Goal: Complete application form

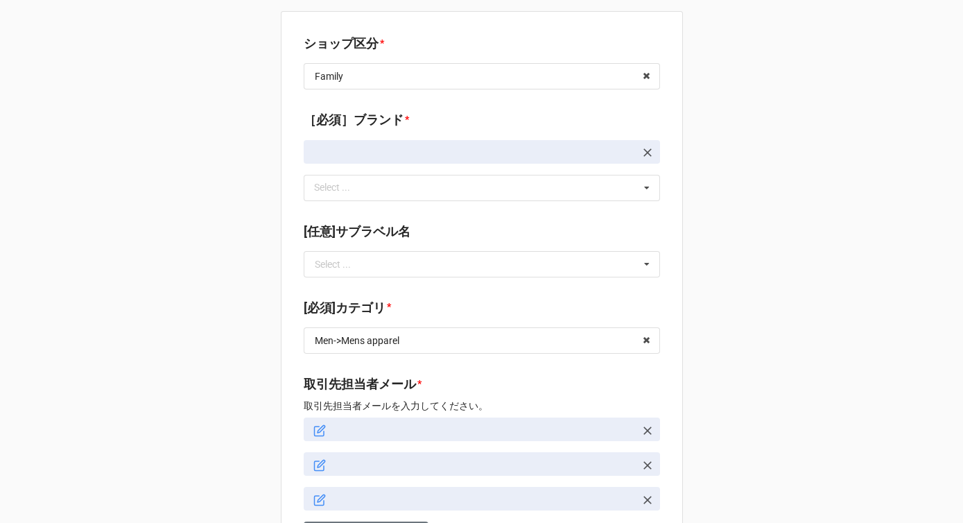
scroll to position [333, 0]
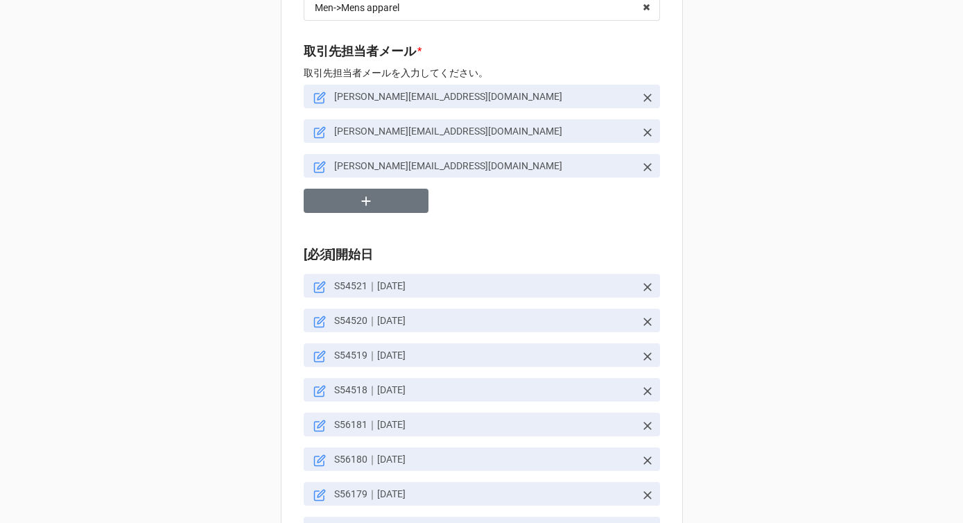
click at [644, 97] on icon at bounding box center [647, 98] width 8 height 8
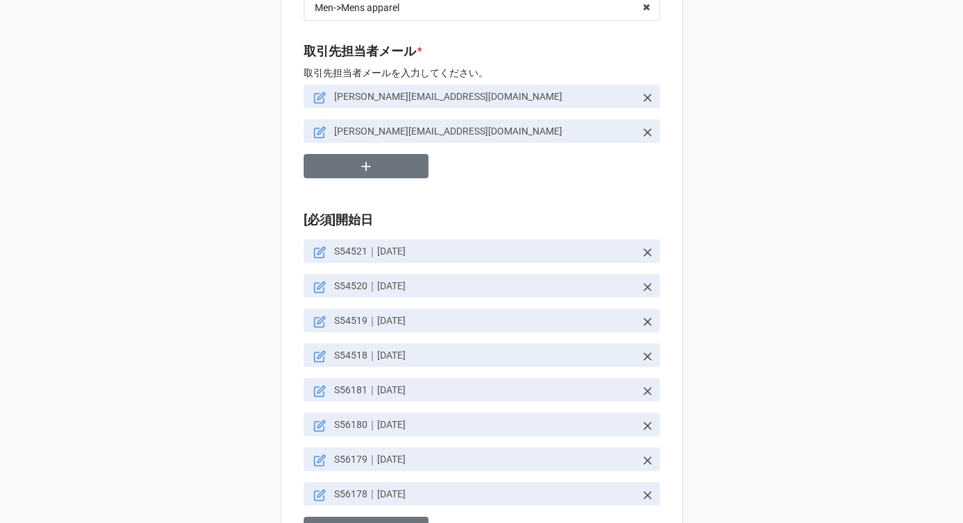
click at [647, 96] on icon at bounding box center [647, 98] width 14 height 14
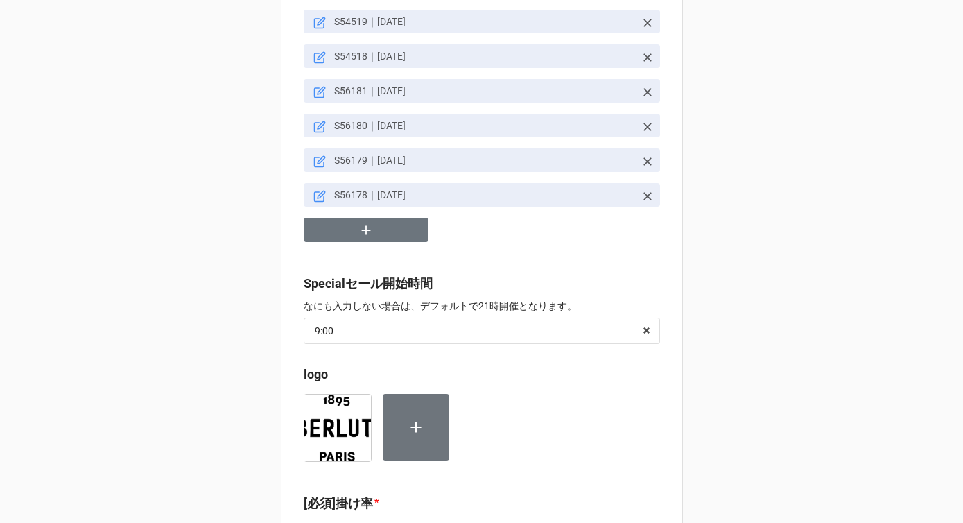
scroll to position [561, 0]
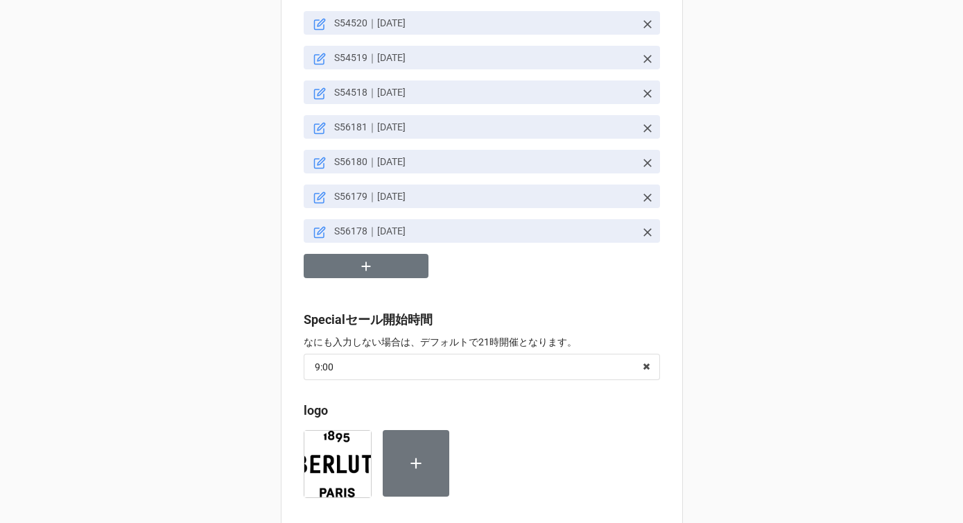
click at [317, 130] on icon at bounding box center [321, 127] width 8 height 8
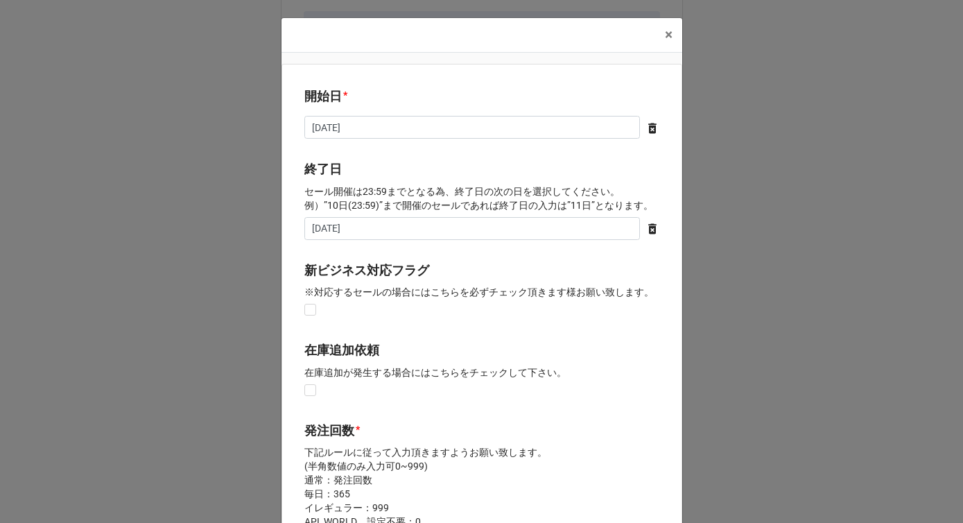
type textarea "x"
click at [665, 37] on span "×" at bounding box center [669, 34] width 8 height 17
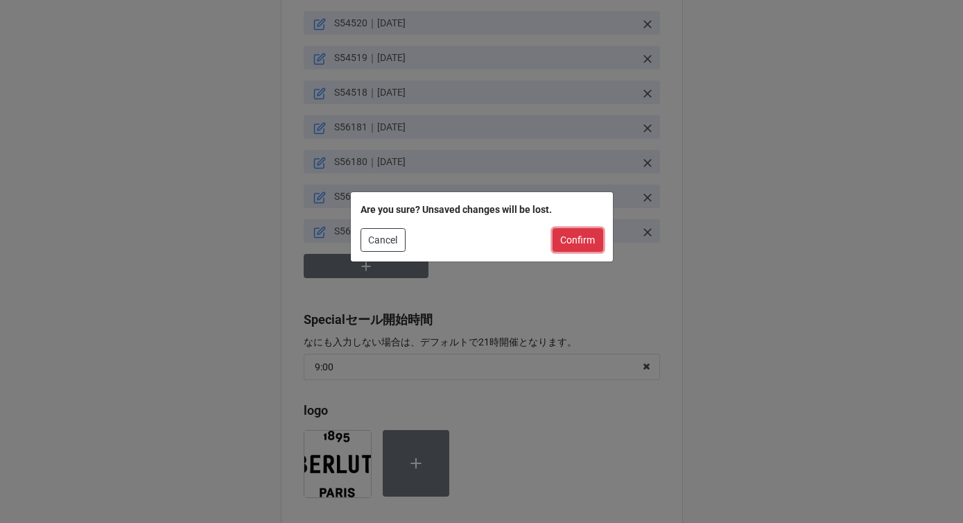
click at [577, 232] on button "Confirm" at bounding box center [577, 240] width 51 height 24
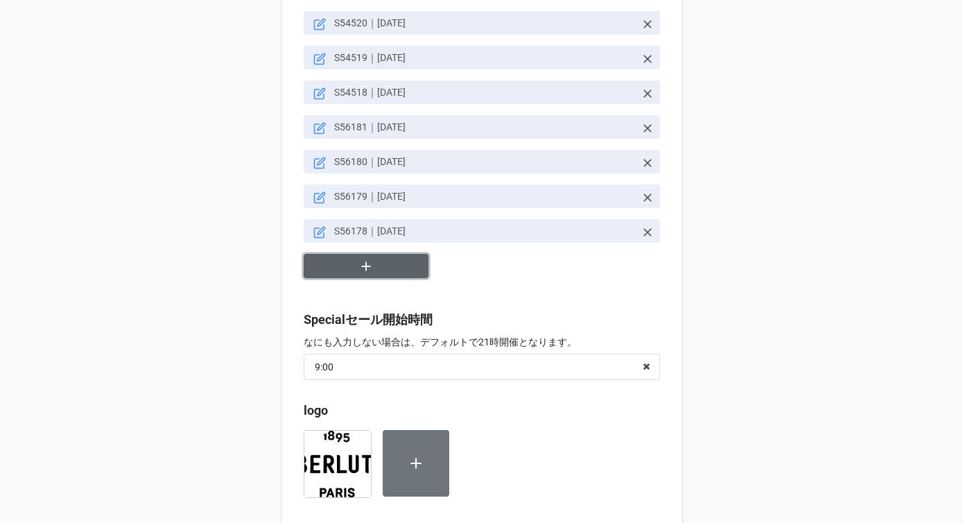
click at [376, 266] on button "button" at bounding box center [366, 266] width 125 height 24
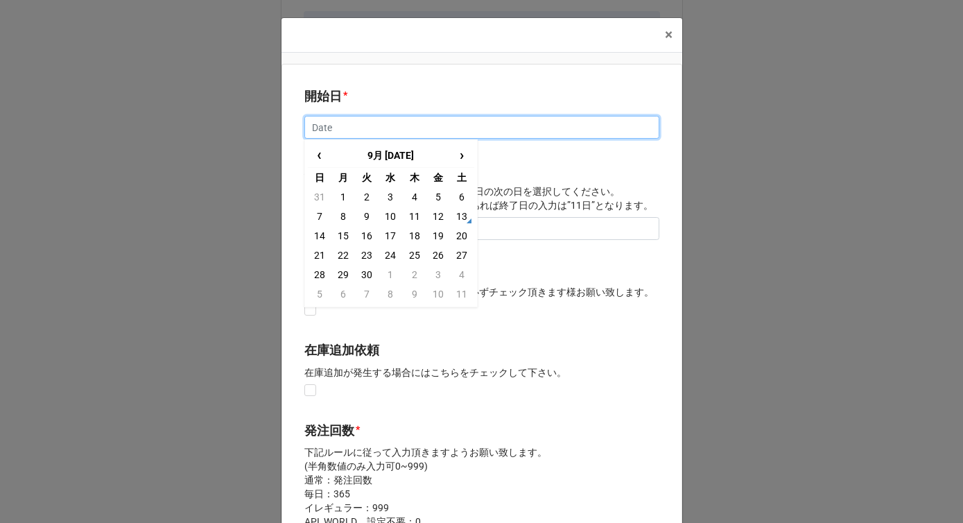
click at [337, 127] on input "text" at bounding box center [481, 128] width 355 height 24
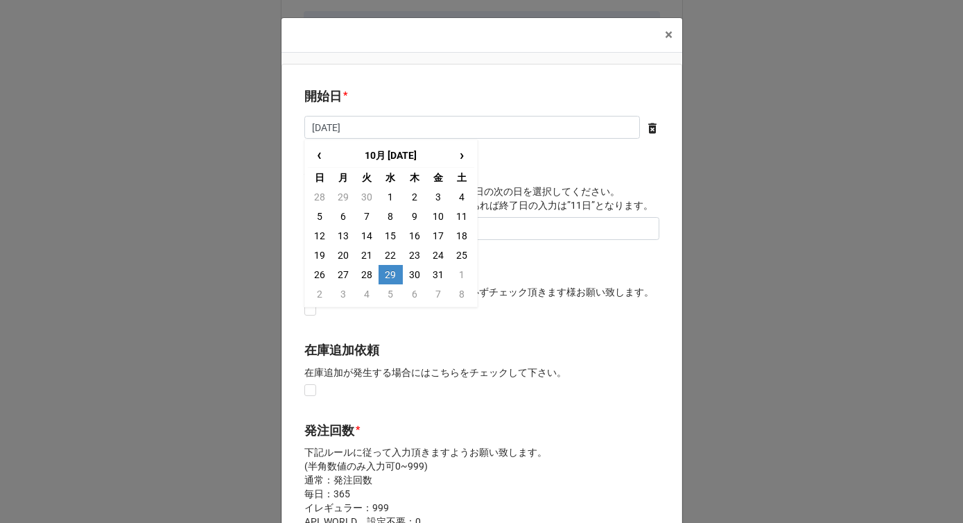
click at [387, 277] on td "29" at bounding box center [390, 274] width 24 height 19
type input "[DATE]"
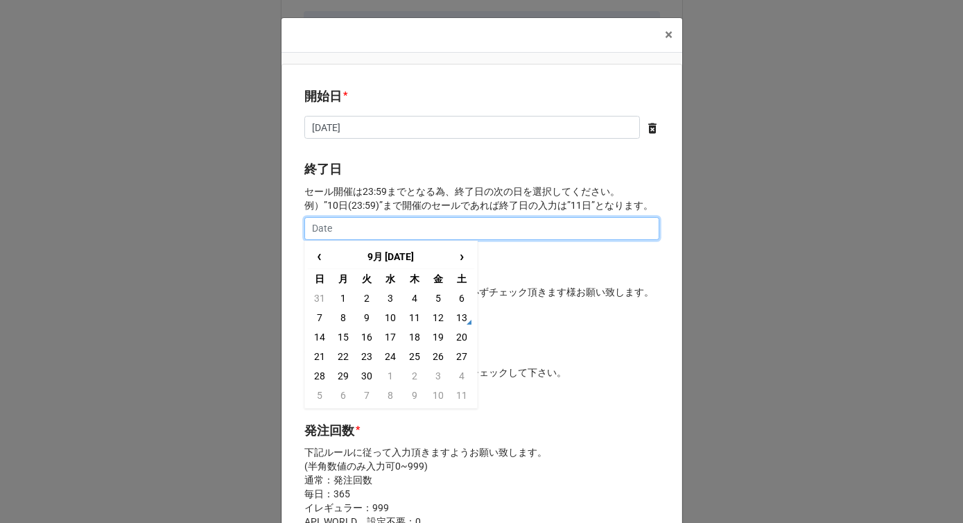
click at [376, 225] on input "text" at bounding box center [481, 229] width 355 height 24
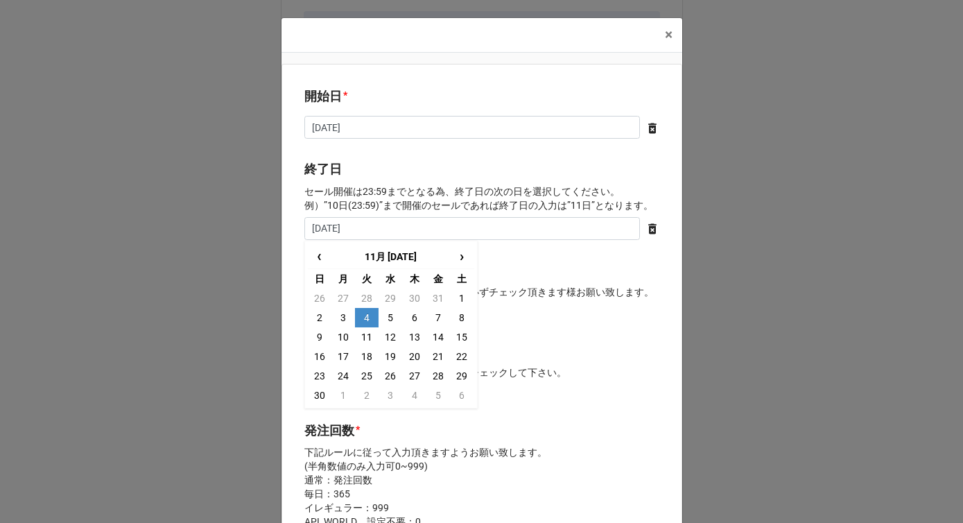
click at [368, 316] on td "4" at bounding box center [367, 317] width 24 height 19
type input "[DATE]"
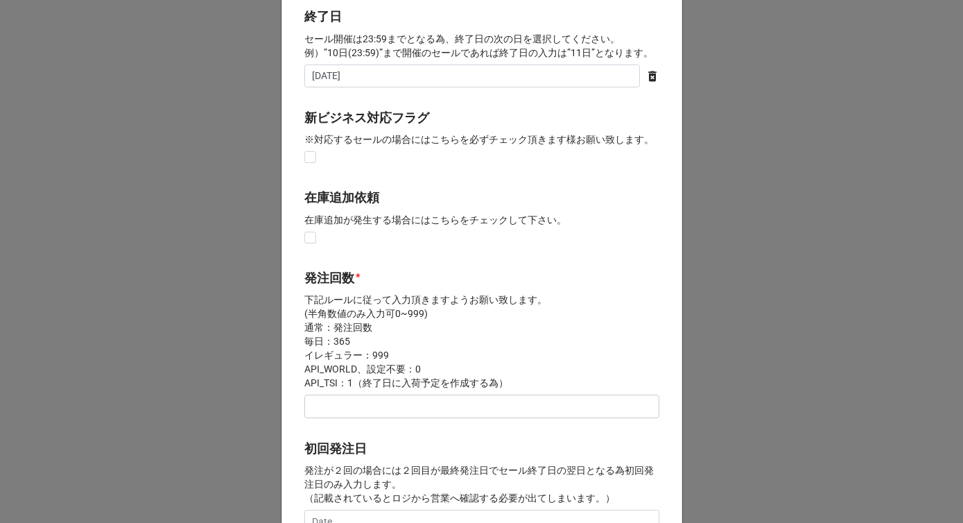
scroll to position [231, 0]
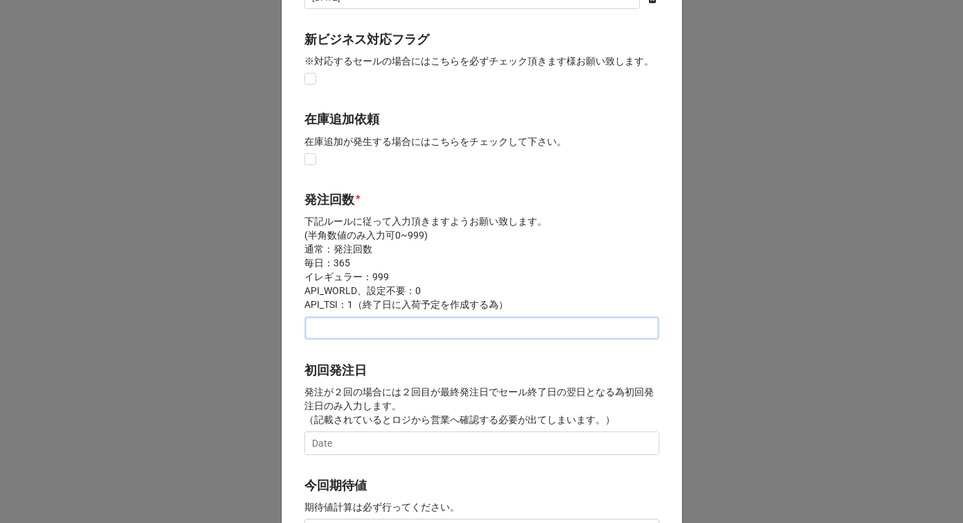
click at [342, 335] on input "text" at bounding box center [481, 328] width 355 height 24
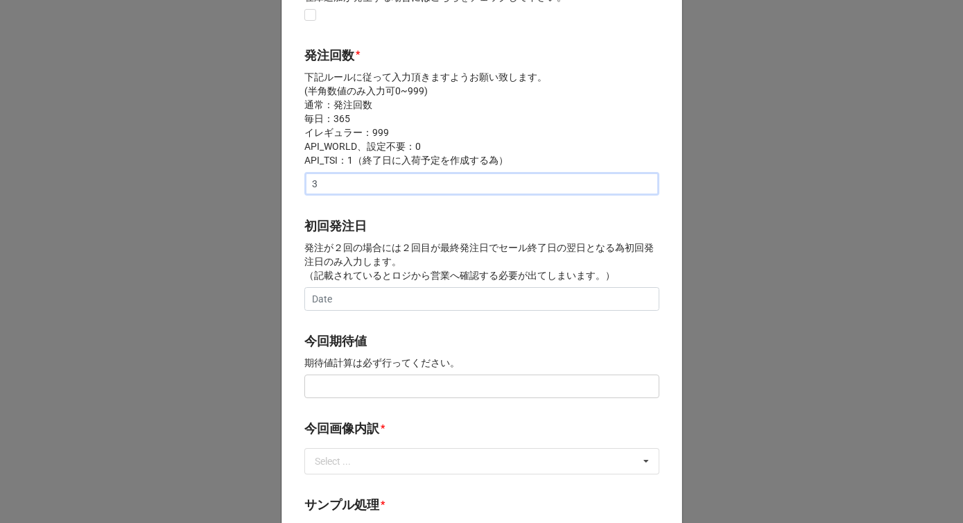
scroll to position [475, 0]
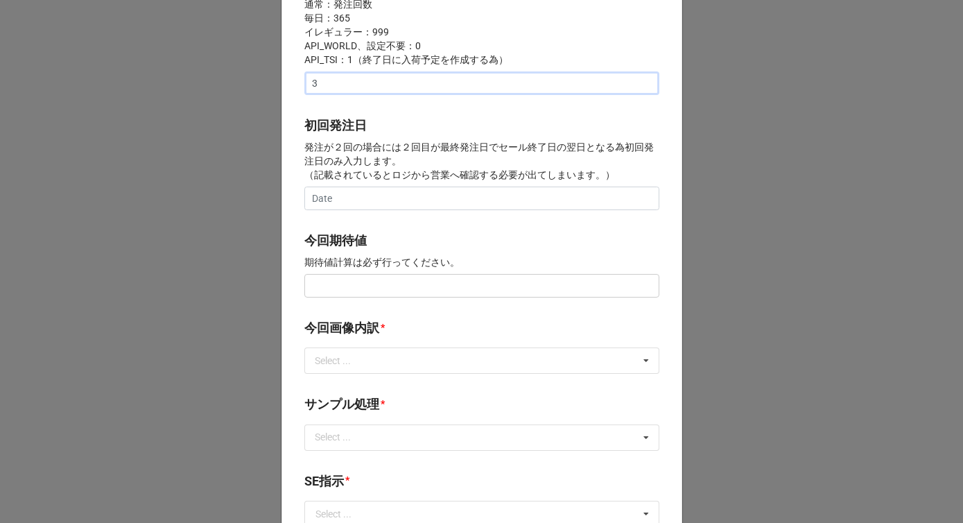
type input "3"
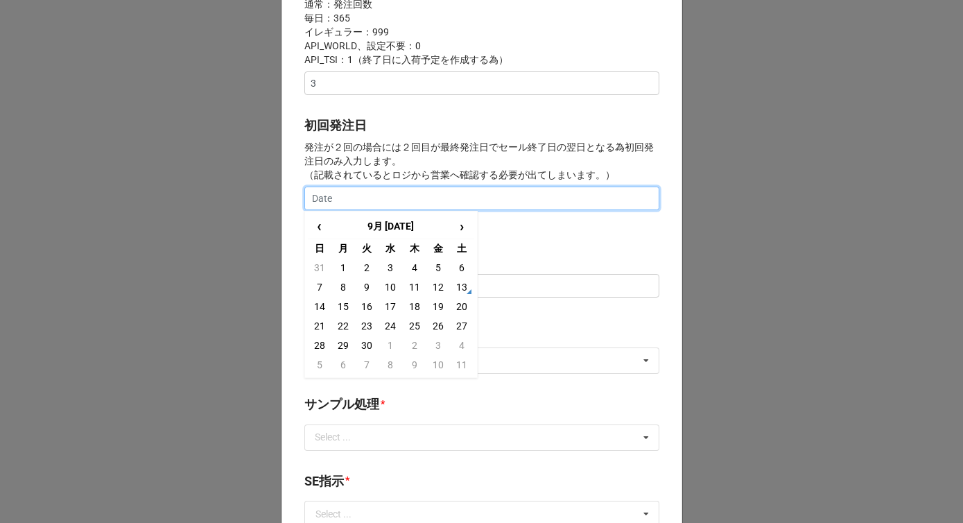
click at [342, 200] on input "text" at bounding box center [481, 198] width 355 height 24
click at [450, 236] on span "›" at bounding box center [461, 226] width 22 height 23
click at [407, 344] on td "30" at bounding box center [415, 344] width 24 height 19
type input "[DATE]"
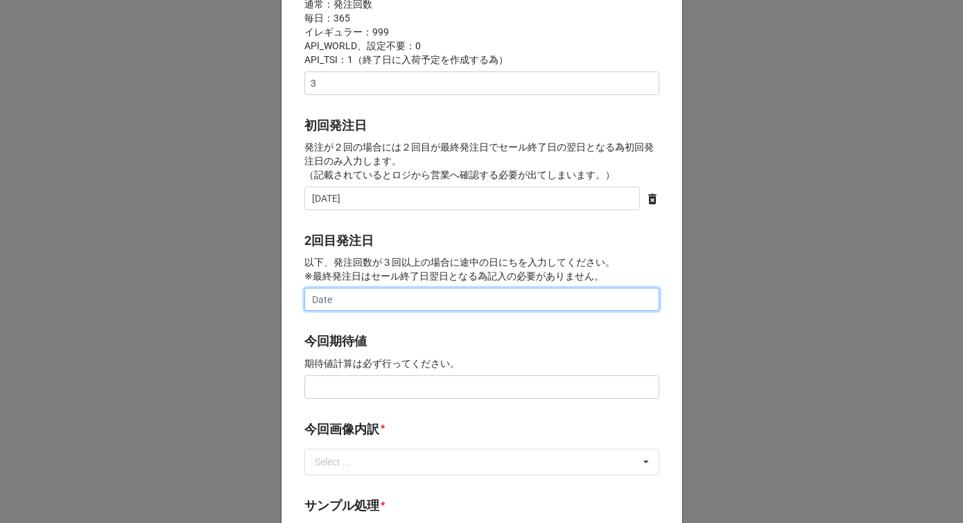
click at [386, 299] on input "text" at bounding box center [481, 300] width 355 height 24
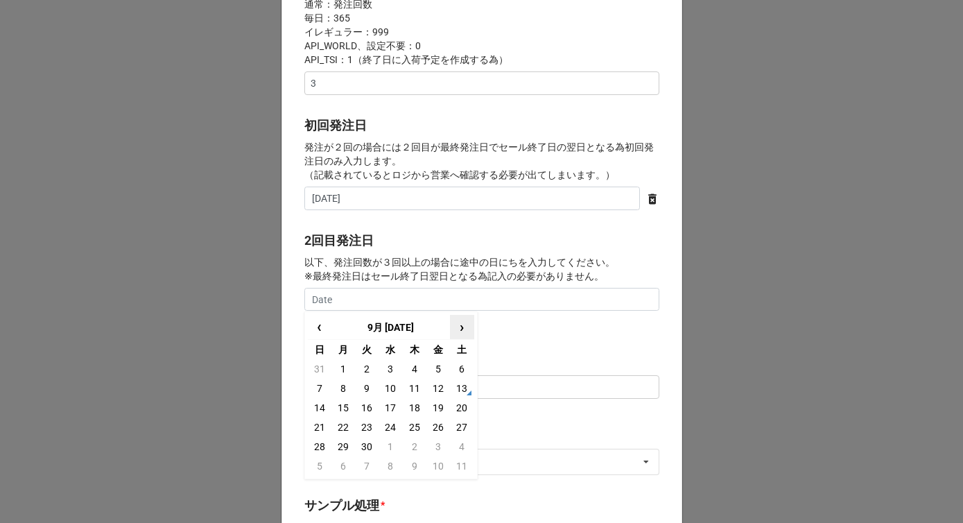
click at [461, 327] on span "›" at bounding box center [461, 326] width 22 height 23
click at [437, 440] on td "31" at bounding box center [438, 446] width 24 height 19
type input "[DATE]"
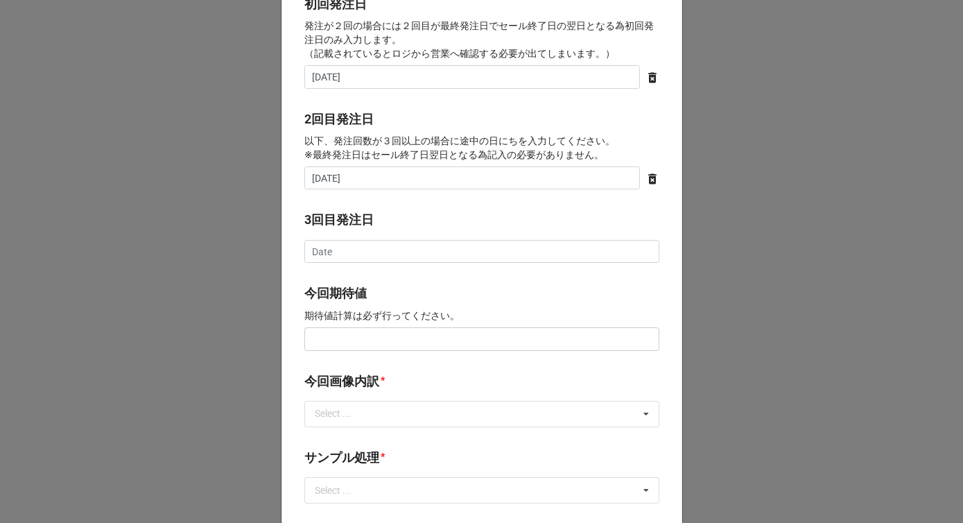
scroll to position [655, 0]
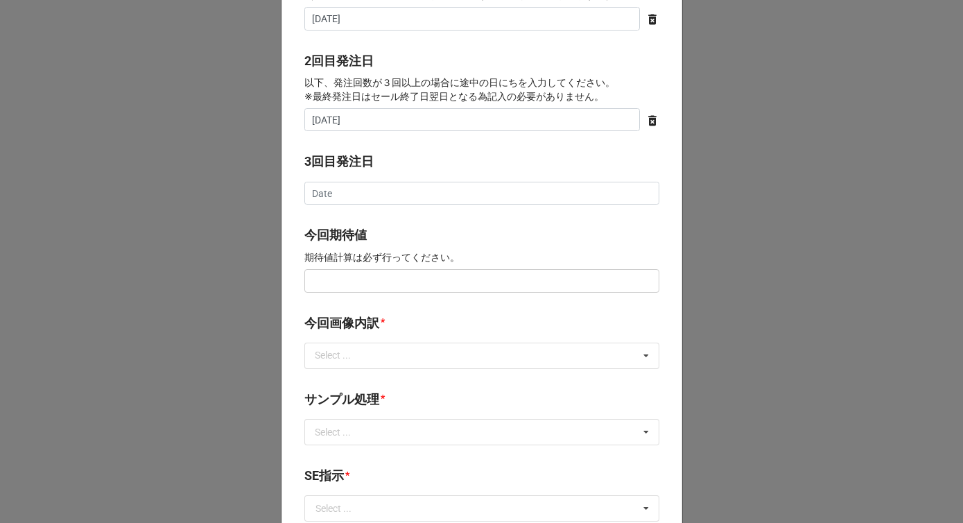
click at [374, 166] on b "3回目発注日" at bounding box center [481, 164] width 355 height 24
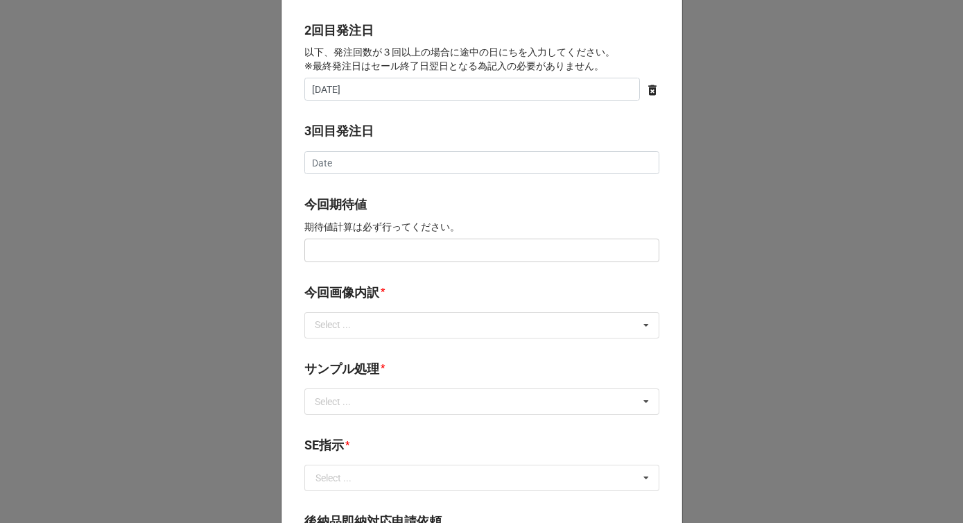
scroll to position [757, 0]
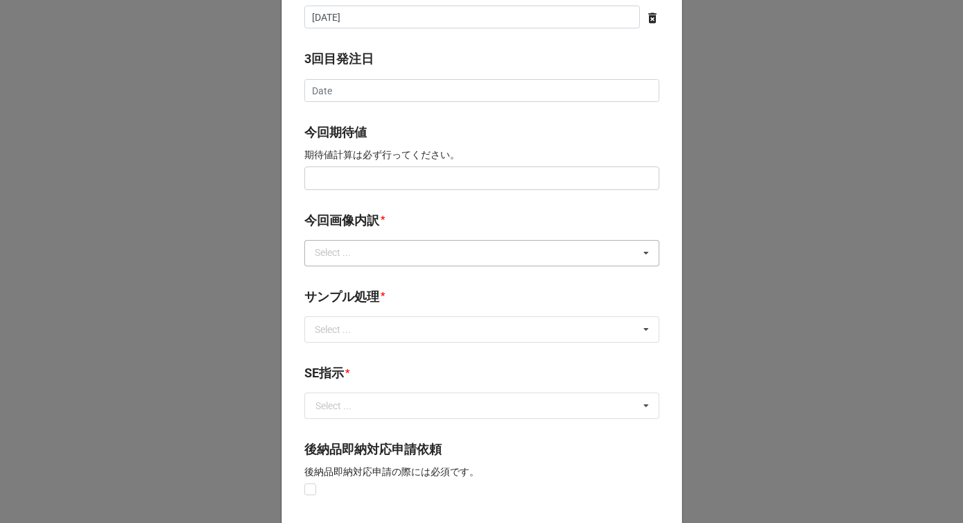
click at [349, 256] on div "Select ..." at bounding box center [341, 253] width 60 height 16
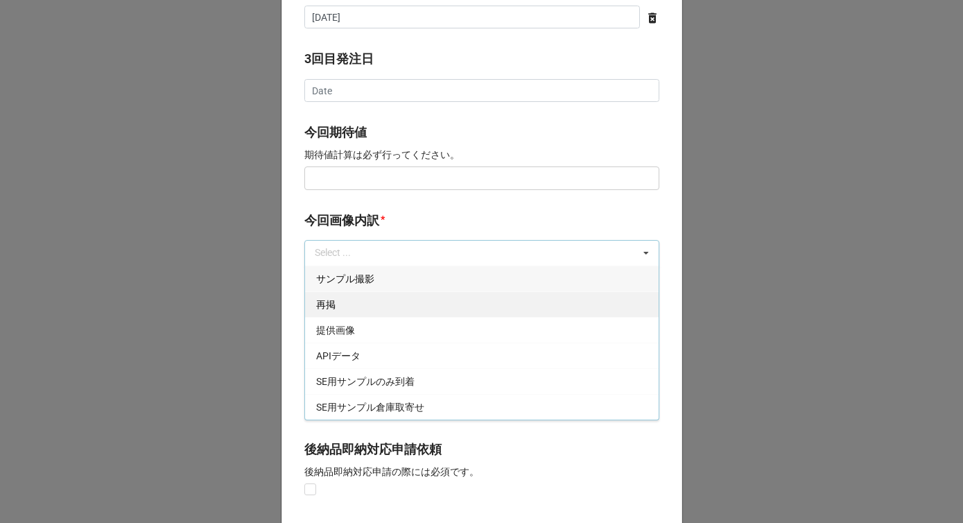
click at [340, 307] on div "再掲" at bounding box center [481, 304] width 353 height 26
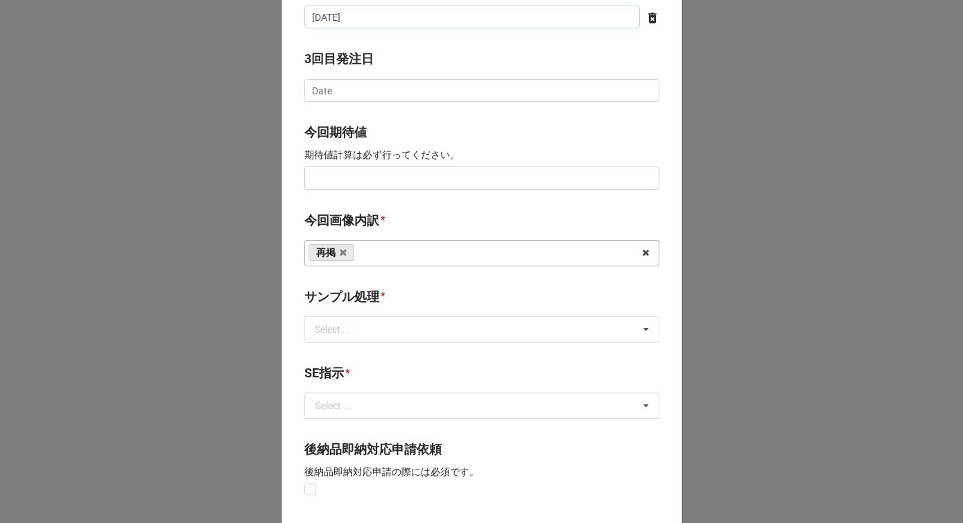
click at [337, 211] on label "今回画像内訳" at bounding box center [341, 220] width 75 height 19
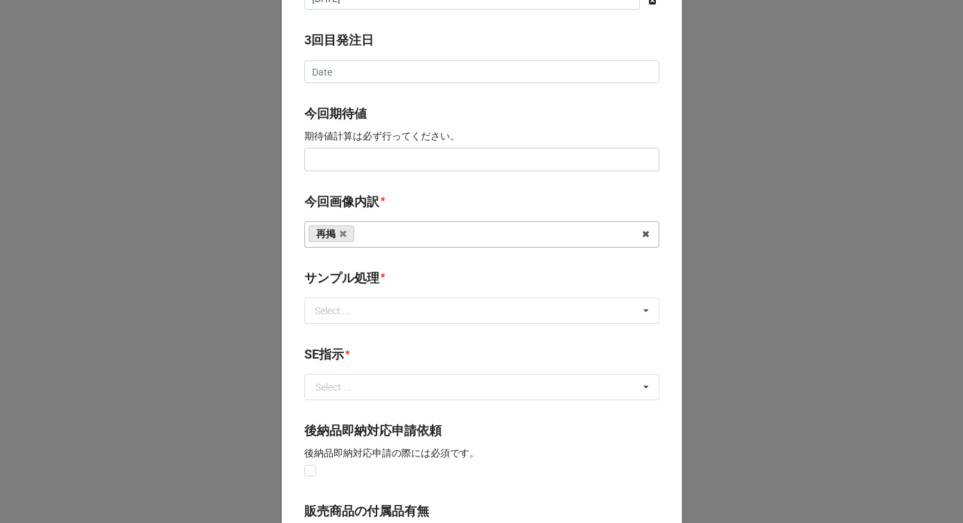
scroll to position [830, 0]
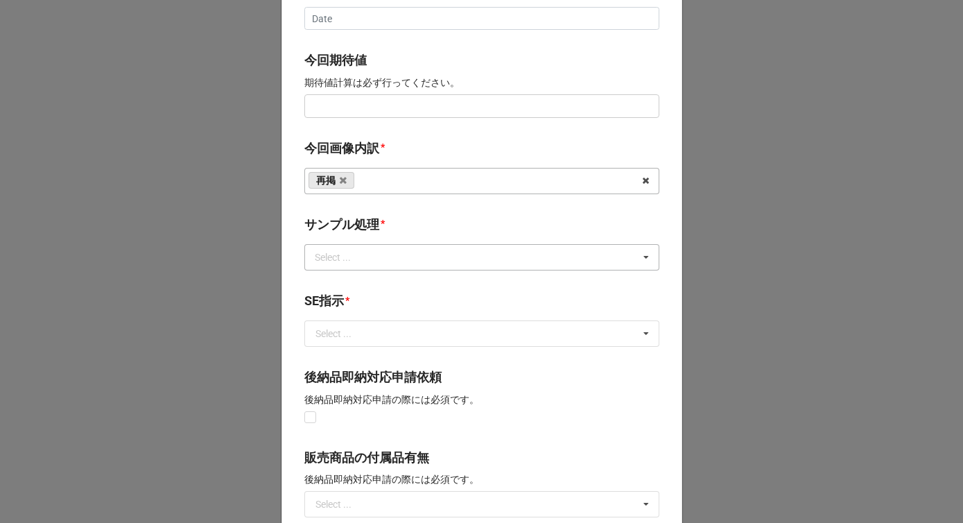
click at [335, 263] on div "Select ..." at bounding box center [341, 257] width 60 height 16
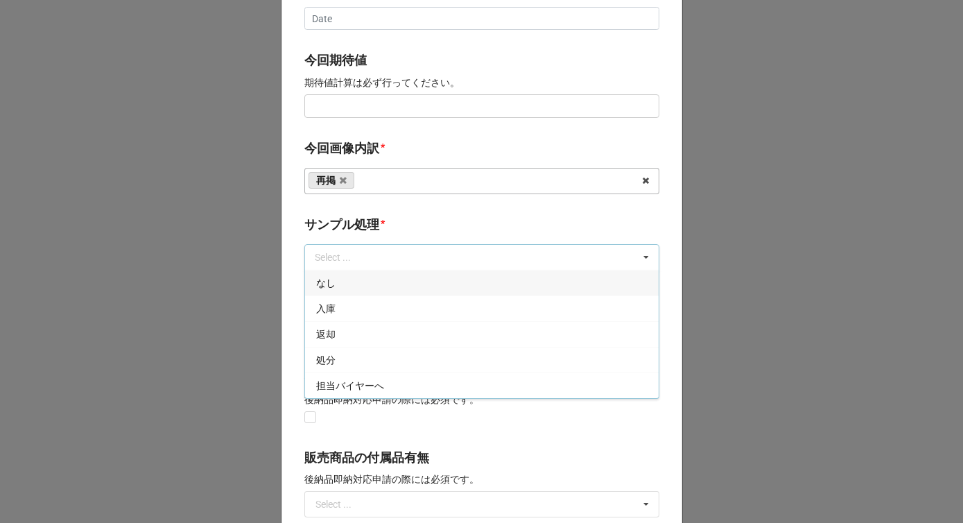
click at [333, 286] on div "なし" at bounding box center [481, 283] width 353 height 26
click at [345, 230] on label "サンプル処理" at bounding box center [341, 224] width 75 height 19
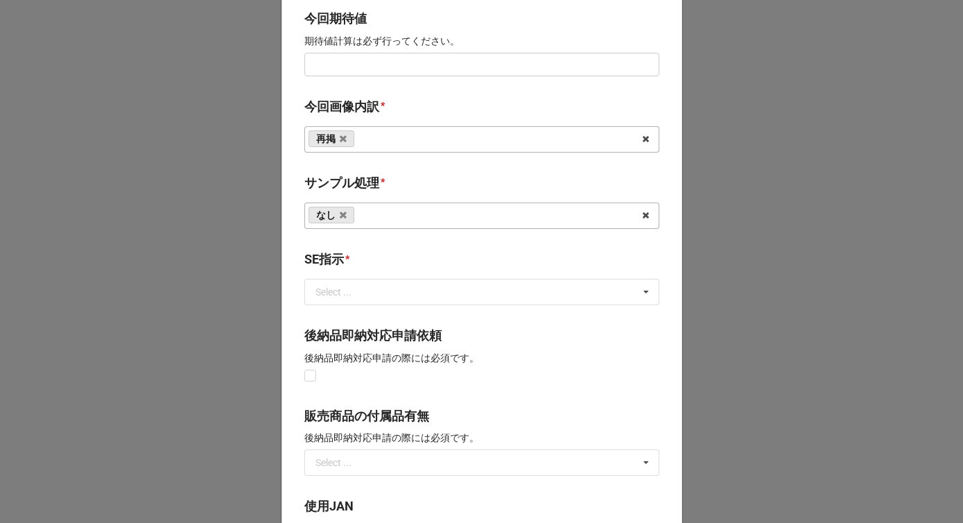
scroll to position [924, 0]
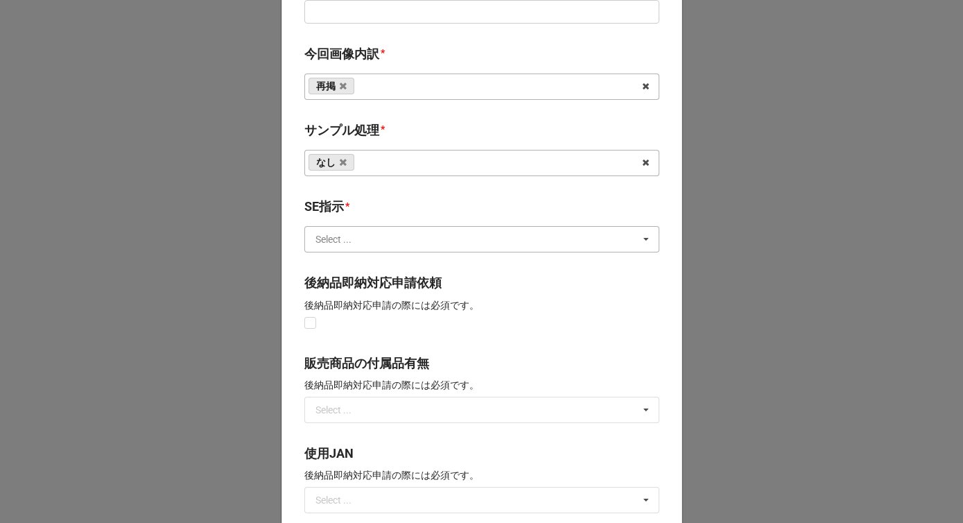
click at [345, 231] on input "text" at bounding box center [482, 239] width 353 height 25
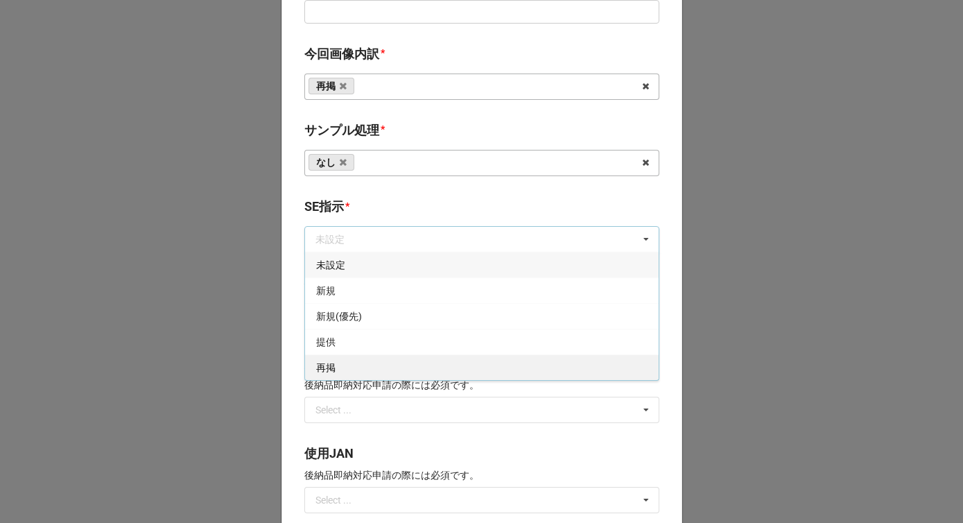
click at [351, 369] on div "再掲" at bounding box center [481, 367] width 353 height 26
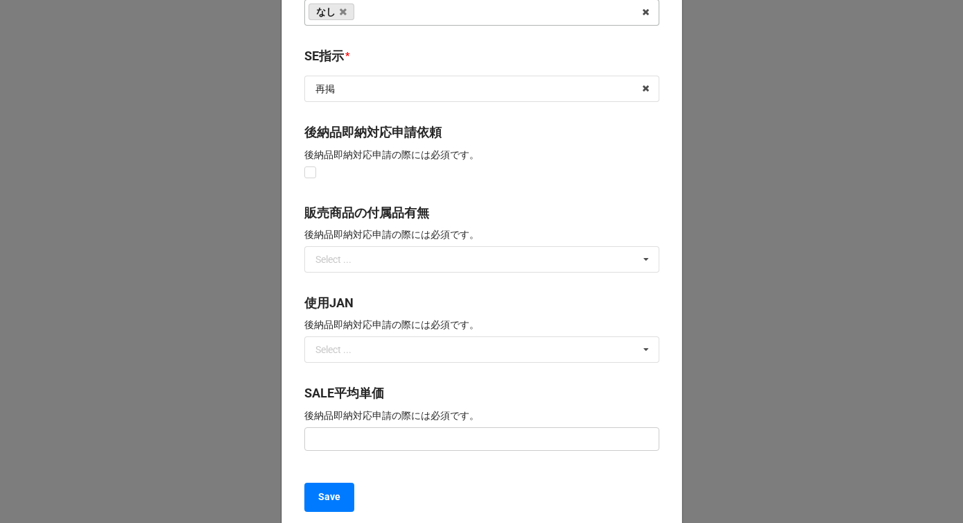
scroll to position [1195, 0]
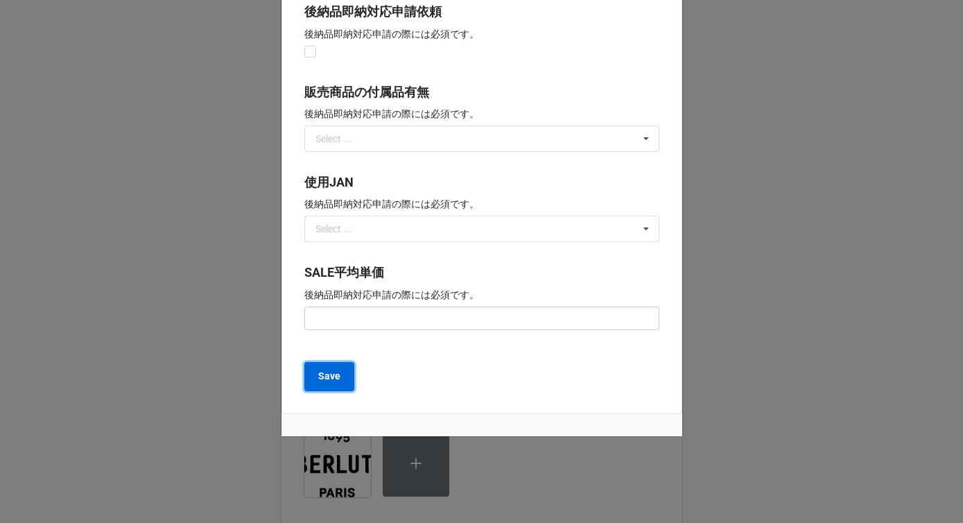
click at [333, 381] on b "Save" at bounding box center [329, 376] width 22 height 15
type textarea "x"
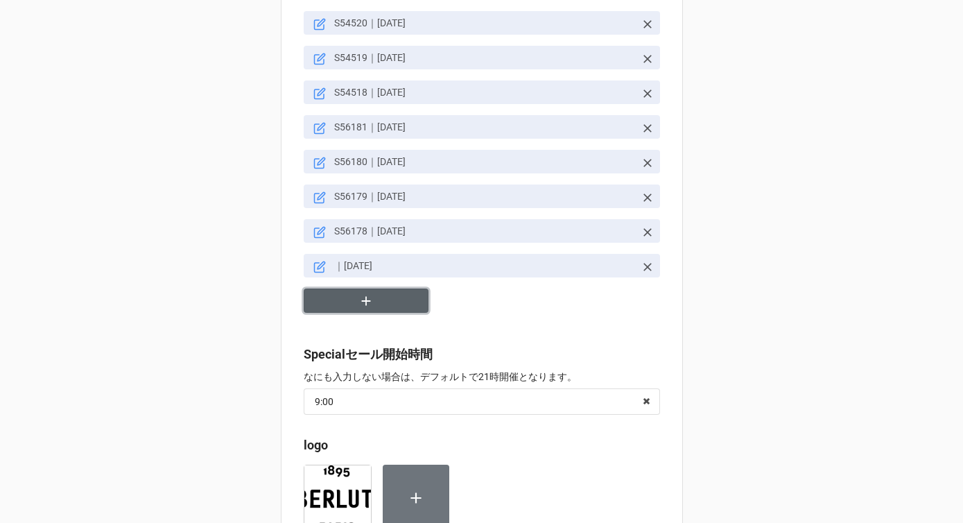
click at [341, 298] on button "button" at bounding box center [366, 300] width 125 height 24
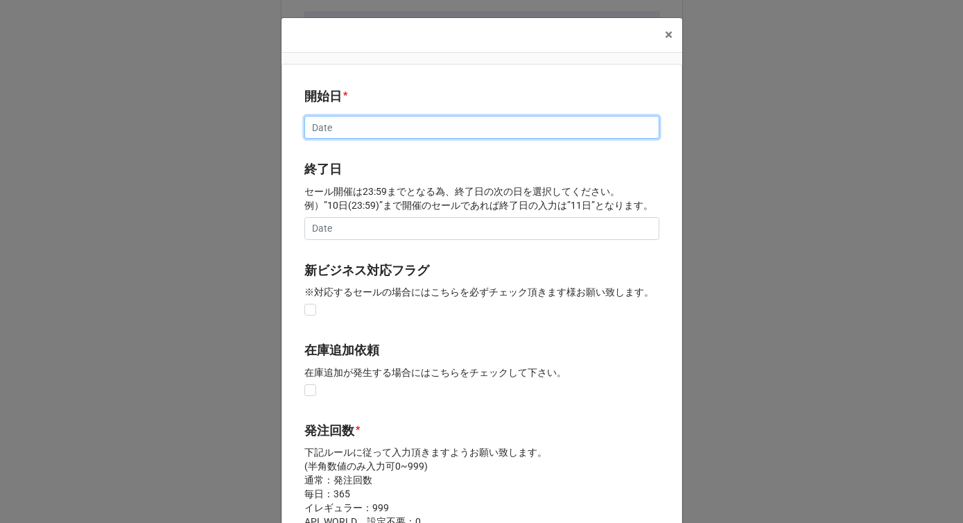
click at [327, 121] on input "text" at bounding box center [481, 128] width 355 height 24
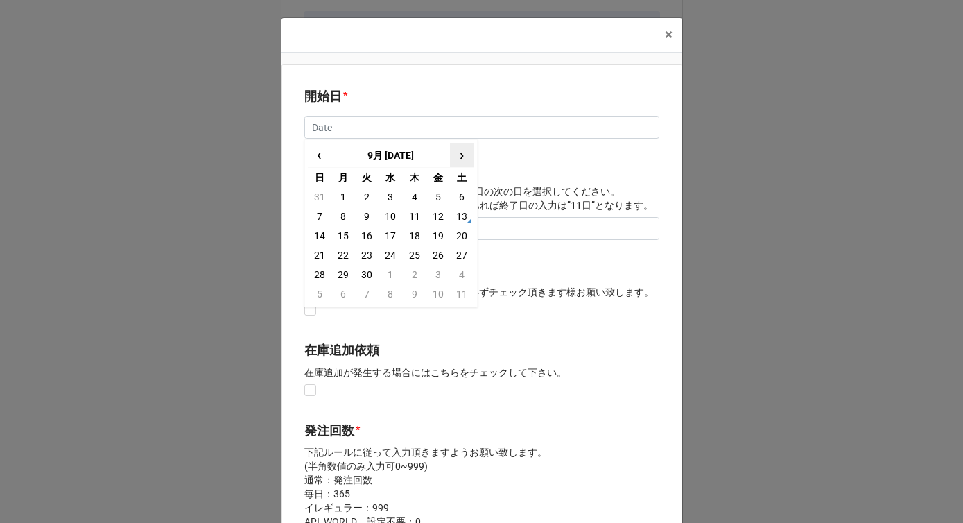
click at [457, 159] on span "›" at bounding box center [461, 154] width 22 height 23
click at [387, 276] on td "29" at bounding box center [390, 274] width 24 height 19
type input "[DATE]"
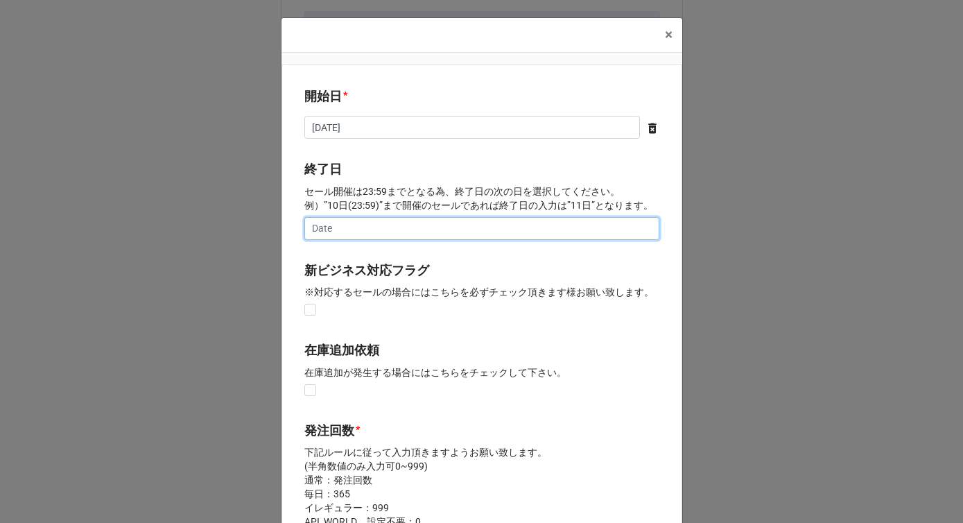
click at [364, 229] on input "text" at bounding box center [481, 229] width 355 height 24
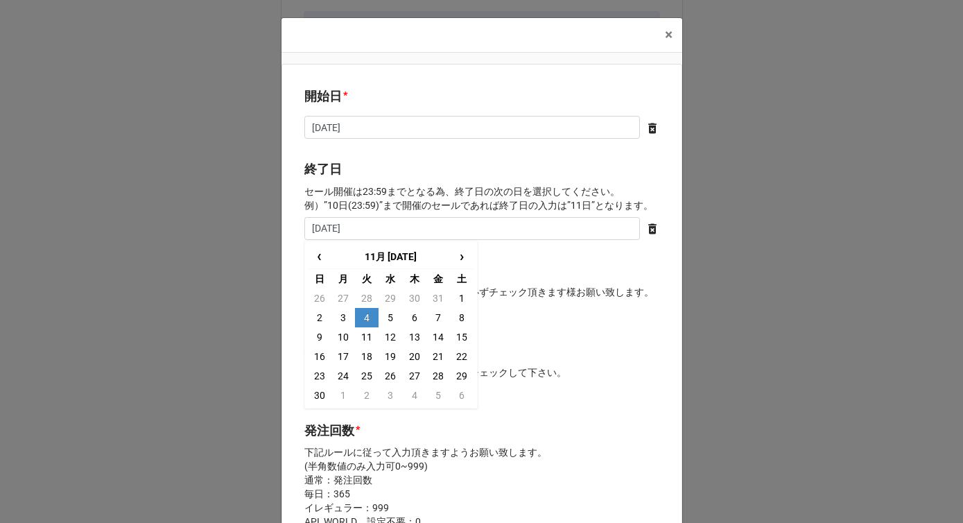
click at [369, 317] on td "4" at bounding box center [367, 317] width 24 height 19
type input "[DATE]"
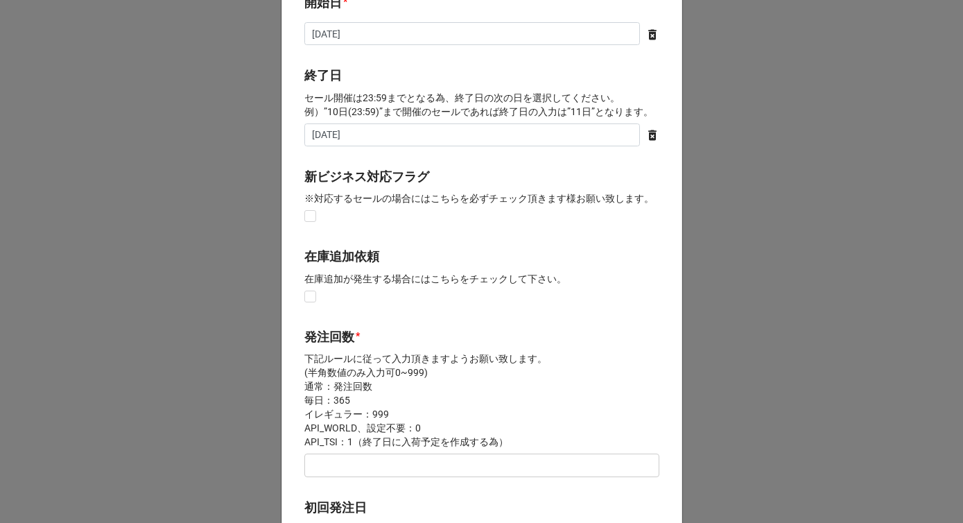
scroll to position [132, 0]
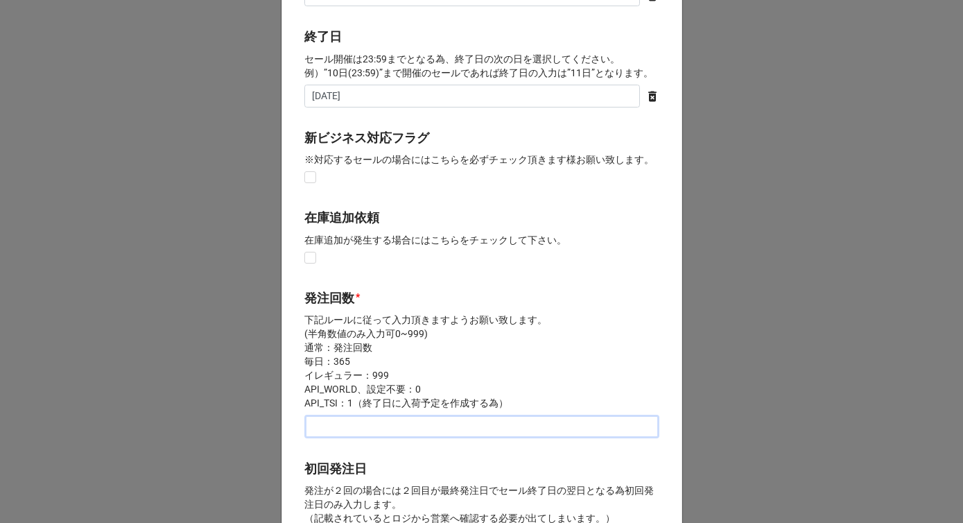
click at [341, 425] on input "text" at bounding box center [481, 426] width 355 height 24
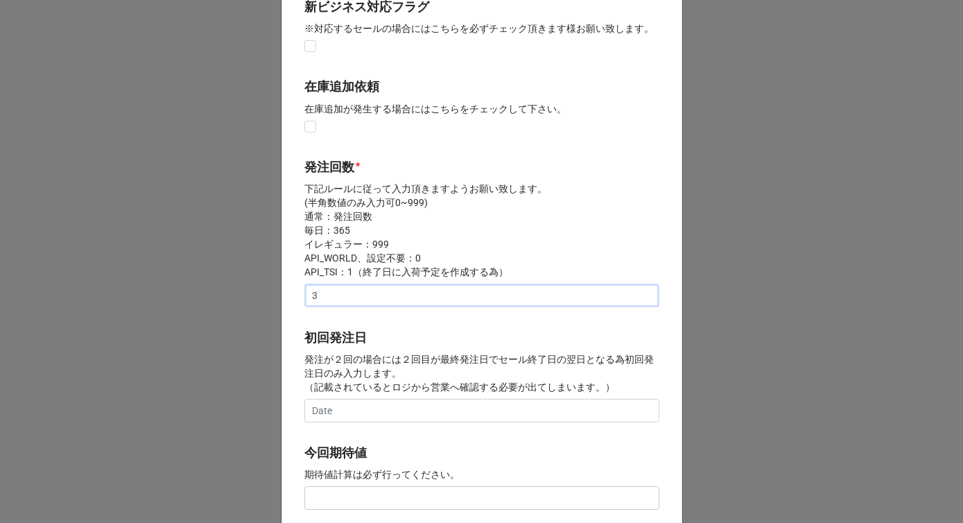
scroll to position [405, 0]
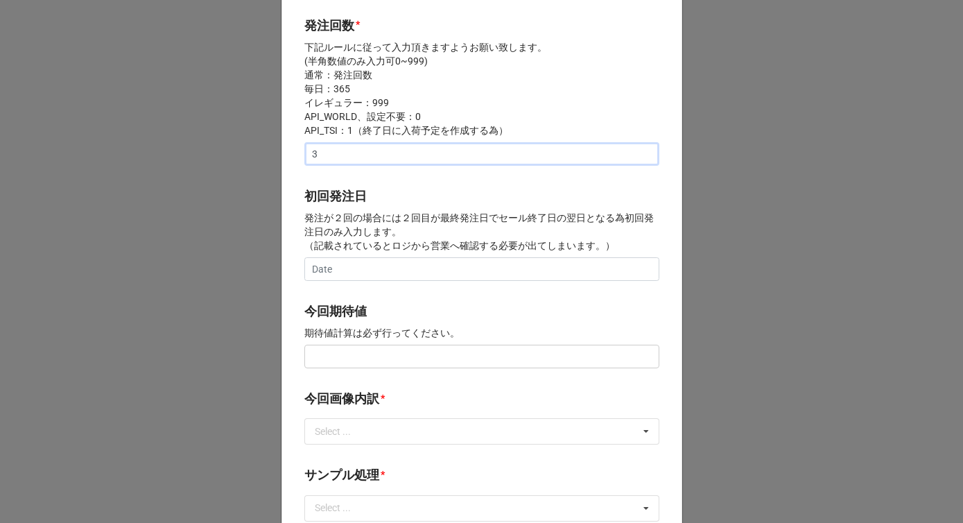
type input "3"
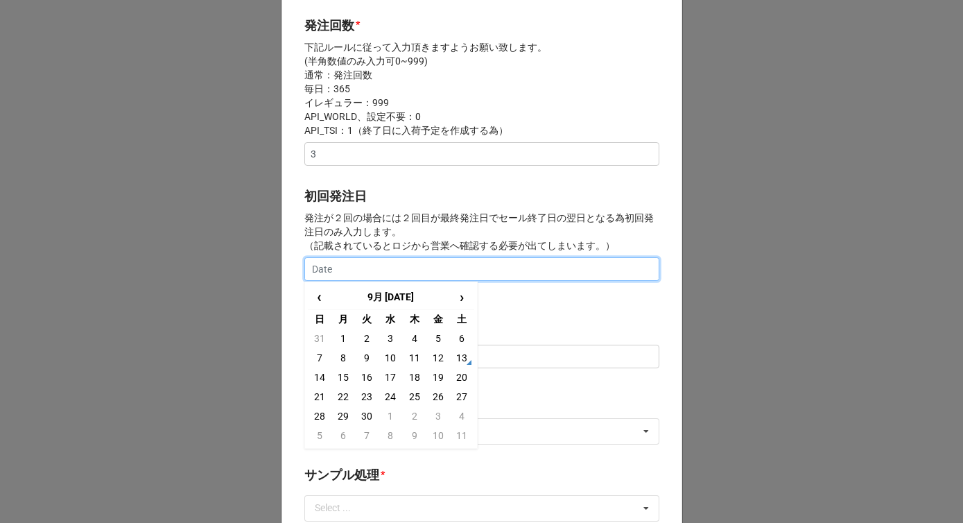
click at [337, 266] on input "text" at bounding box center [481, 269] width 355 height 24
click at [457, 304] on span "›" at bounding box center [461, 297] width 22 height 23
click at [411, 416] on td "30" at bounding box center [415, 415] width 24 height 19
type input "[DATE]"
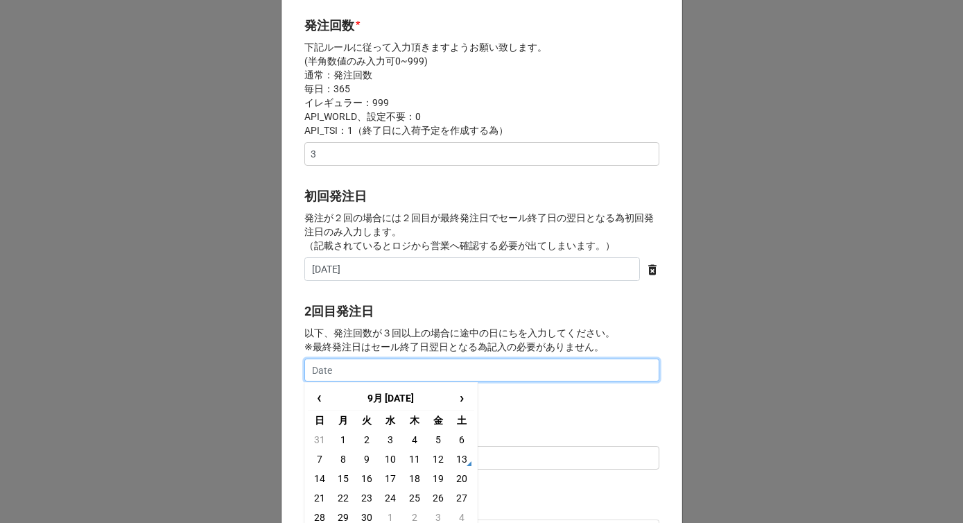
click at [410, 369] on input "text" at bounding box center [481, 370] width 355 height 24
click at [459, 399] on span "›" at bounding box center [461, 397] width 22 height 23
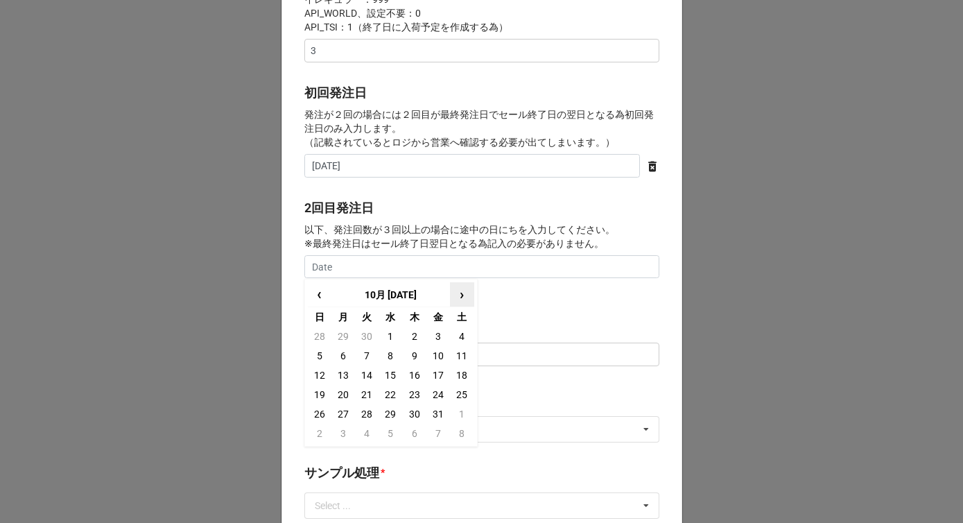
scroll to position [579, 0]
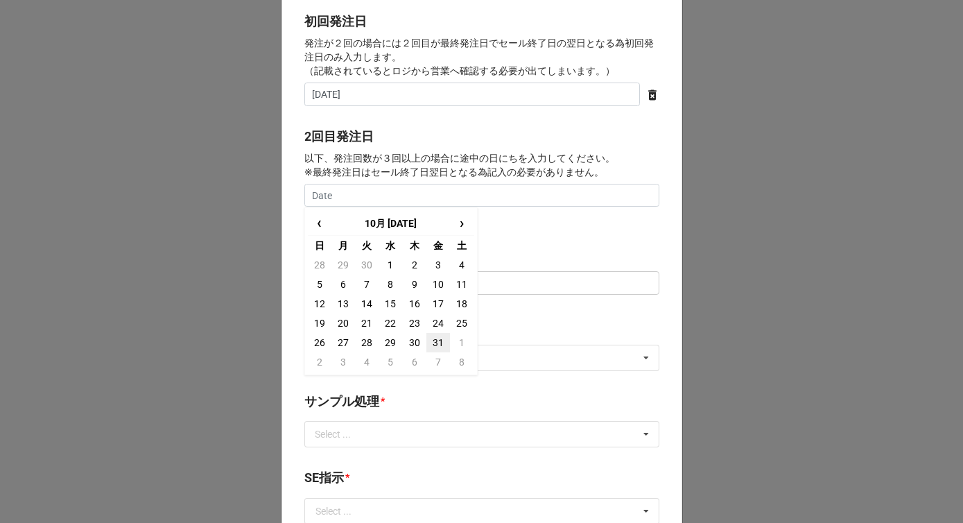
click at [435, 344] on td "31" at bounding box center [438, 342] width 24 height 19
type input "[DATE]"
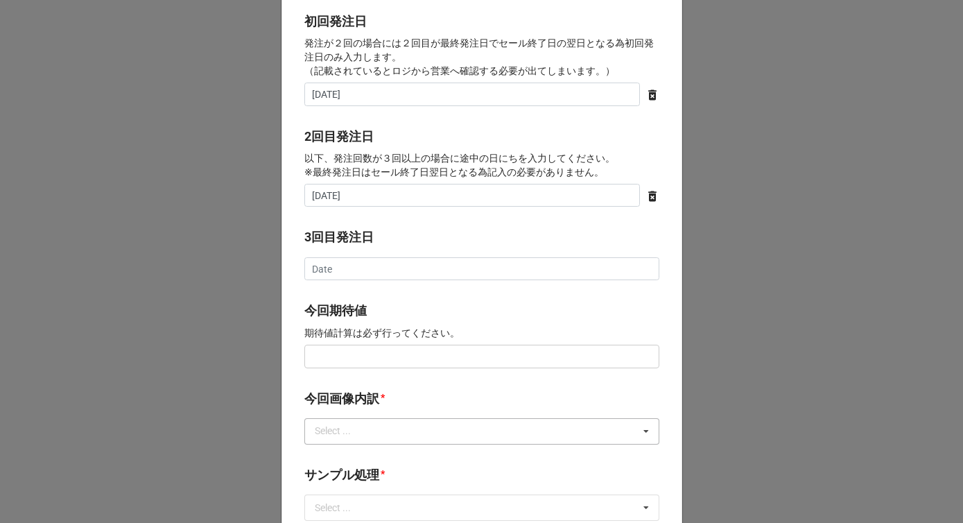
click at [353, 427] on div "Select ..." at bounding box center [341, 431] width 60 height 16
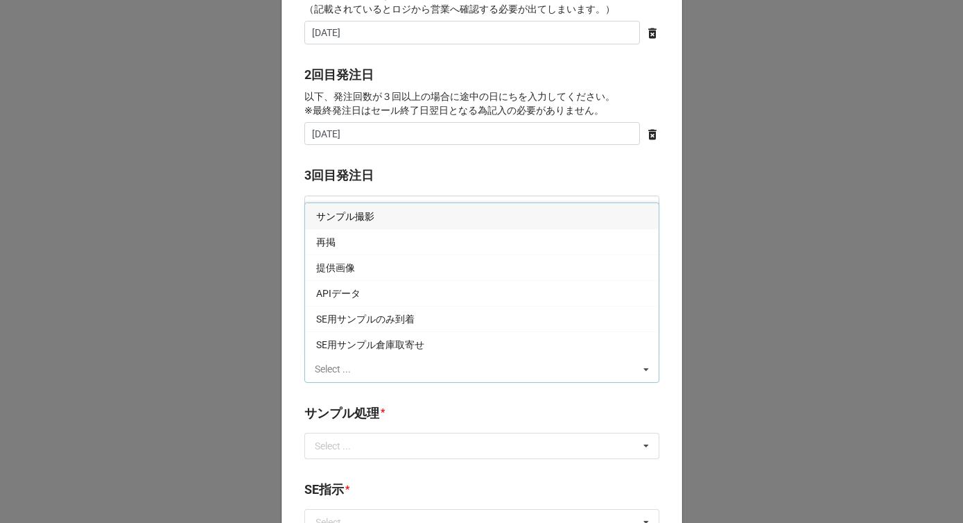
scroll to position [653, 0]
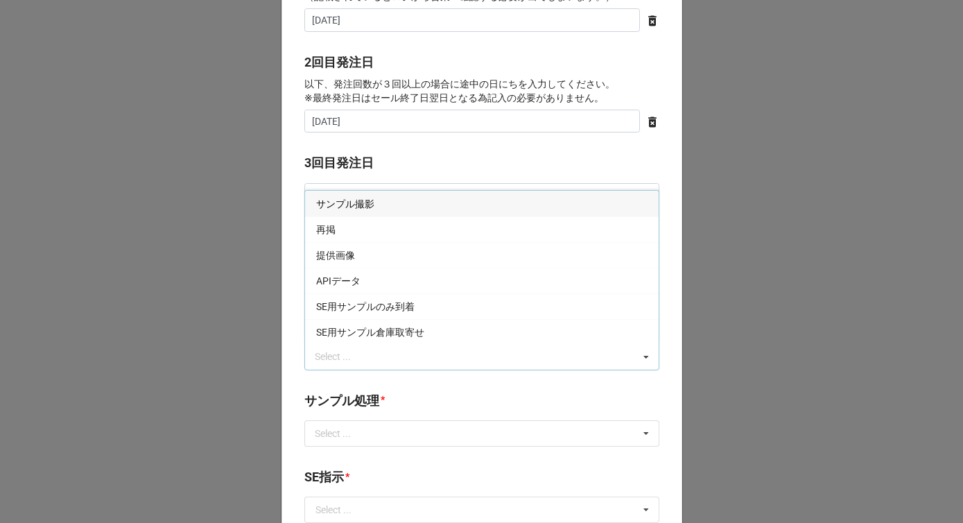
click at [344, 211] on div "サンプル撮影" at bounding box center [481, 204] width 353 height 26
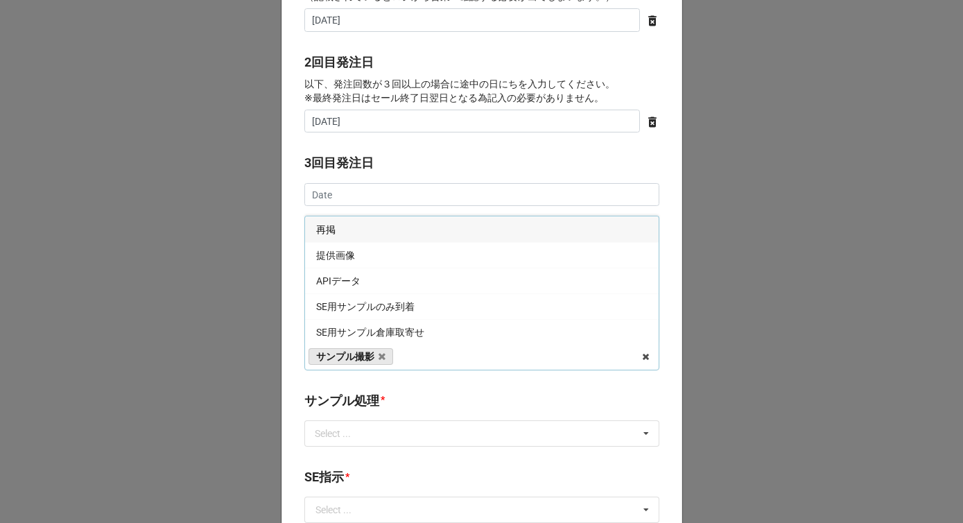
click at [342, 227] on div "再掲" at bounding box center [481, 229] width 353 height 26
click at [342, 252] on span "提供画像" at bounding box center [335, 254] width 39 height 11
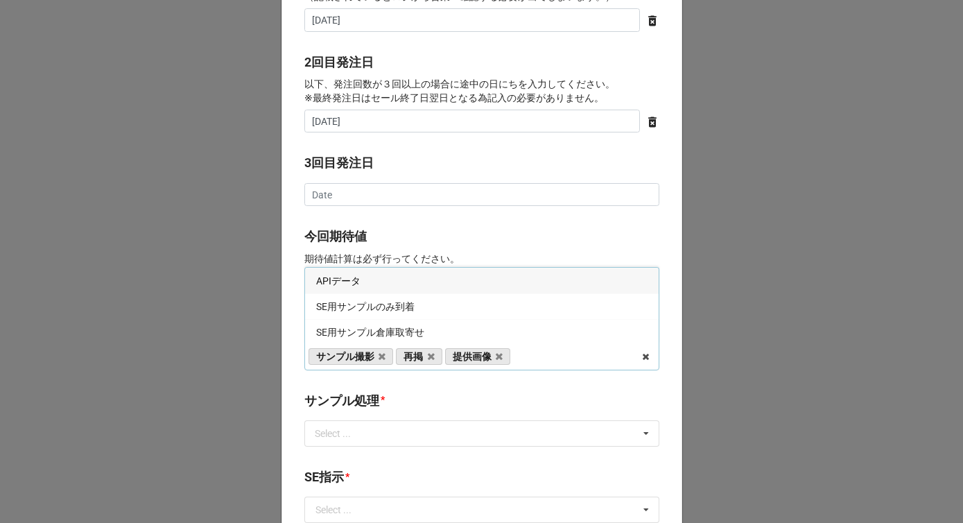
click at [366, 219] on div "開始日 * [DATE] ‹ 10月 [DATE] › 日 月 火 [PERSON_NAME] 金 土 28 29 30 1 2 3 4 5 6 7 8 9 …" at bounding box center [481, 182] width 401 height 1545
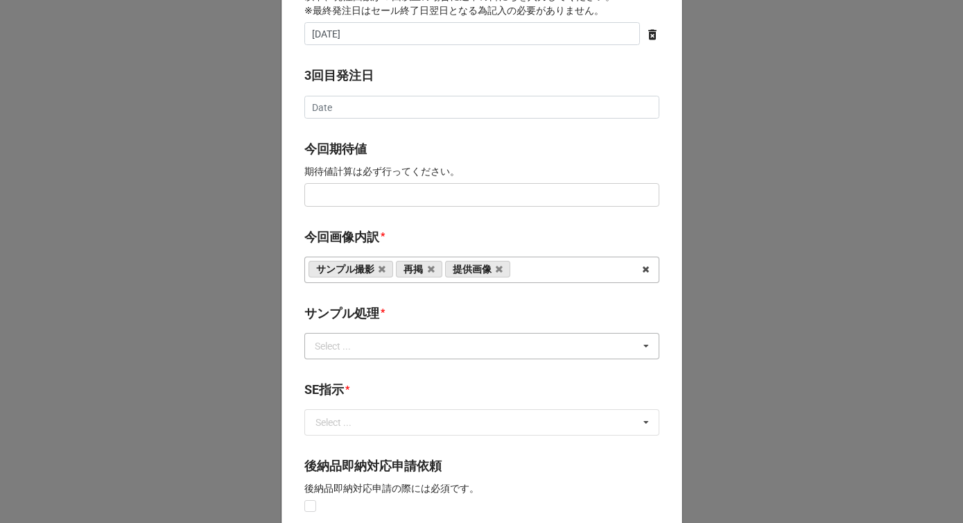
scroll to position [783, 0]
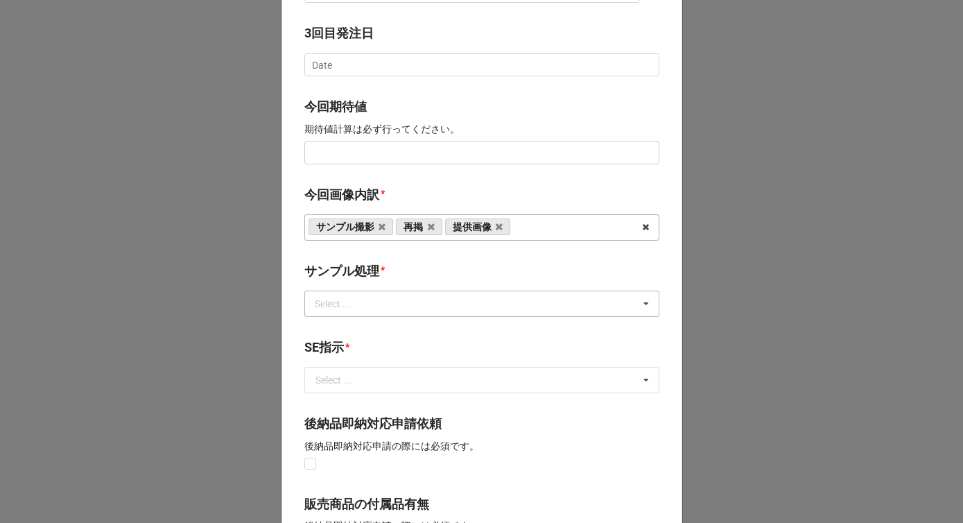
click at [352, 311] on div "Select ..." at bounding box center [341, 303] width 60 height 16
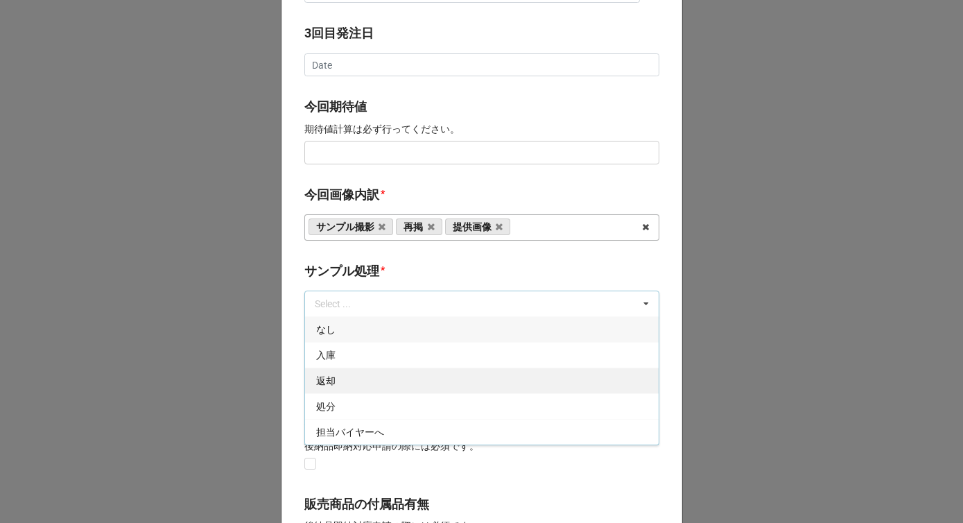
click at [347, 384] on div "返却" at bounding box center [481, 380] width 353 height 26
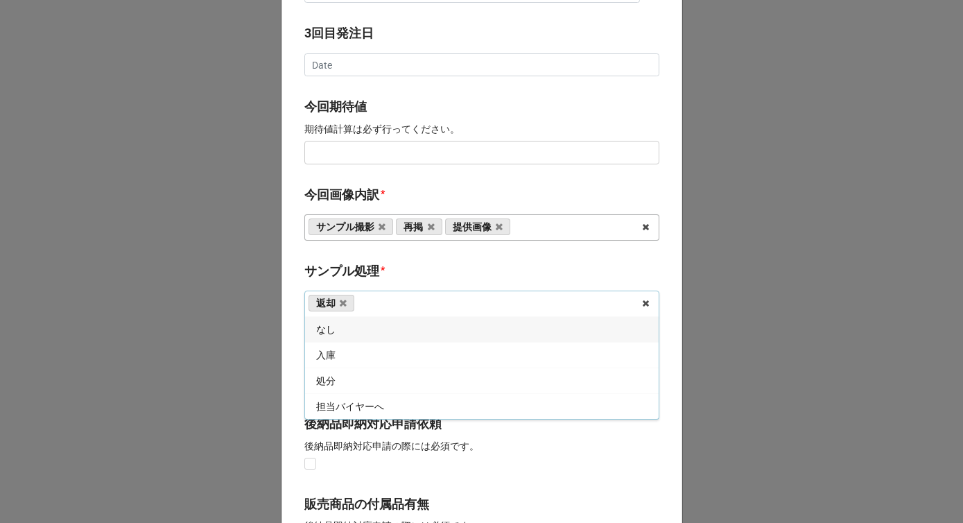
click at [364, 246] on div "今回画像内訳 * サンプル撮影 再掲 提供画像 APIデータ SE用サンプルのみ到着 SE用サンプル倉庫取寄せ" at bounding box center [481, 217] width 355 height 65
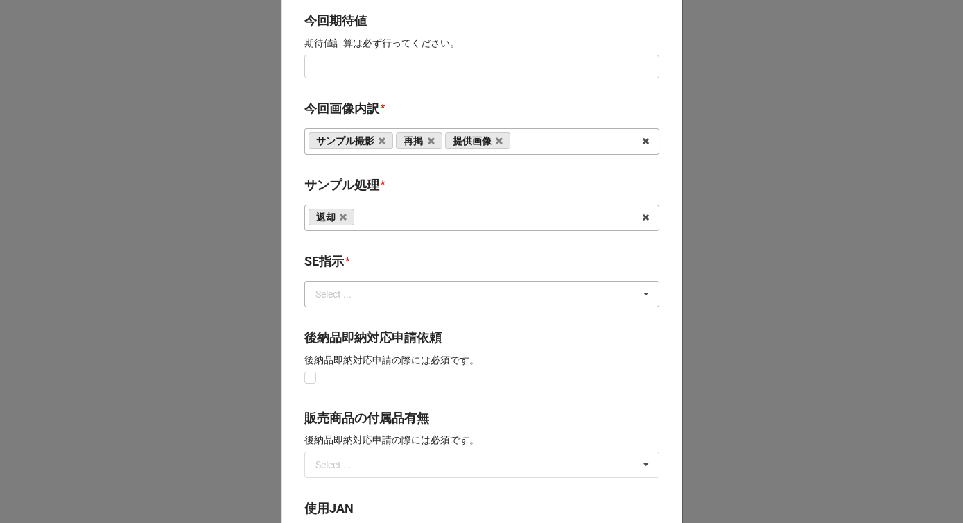
scroll to position [906, 0]
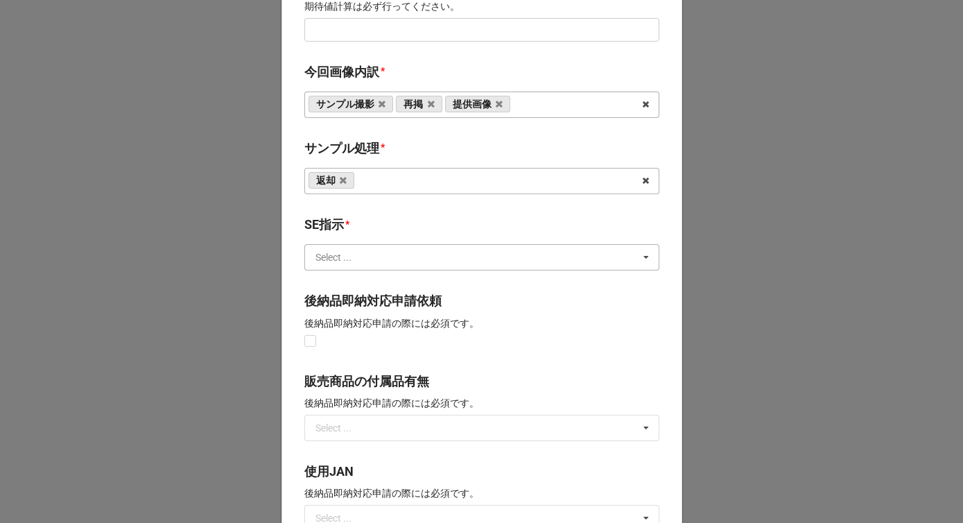
click at [353, 266] on input "text" at bounding box center [482, 257] width 353 height 25
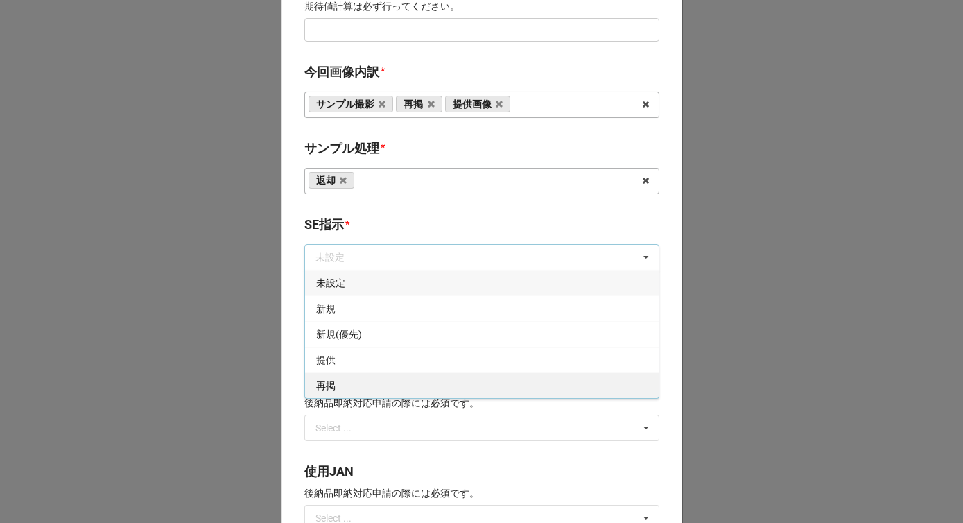
click at [348, 391] on div "再掲" at bounding box center [481, 385] width 353 height 26
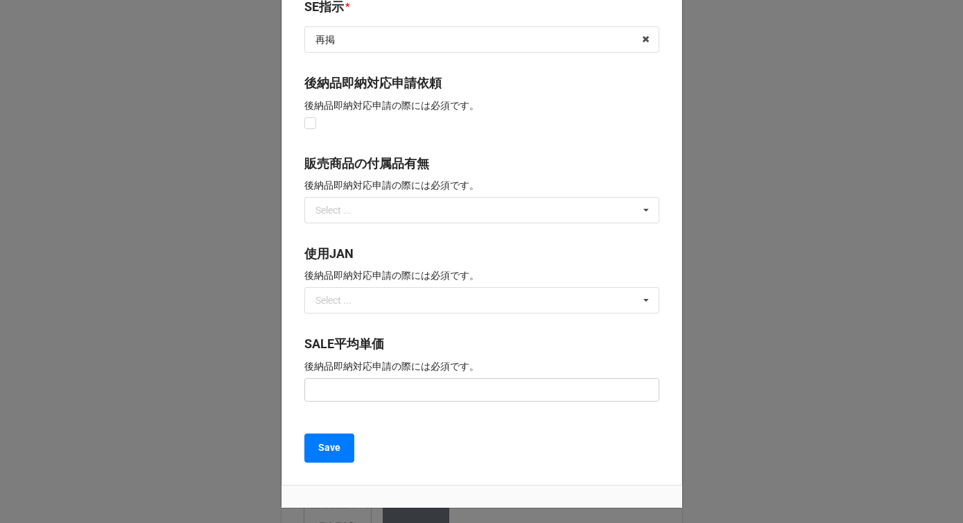
scroll to position [1195, 0]
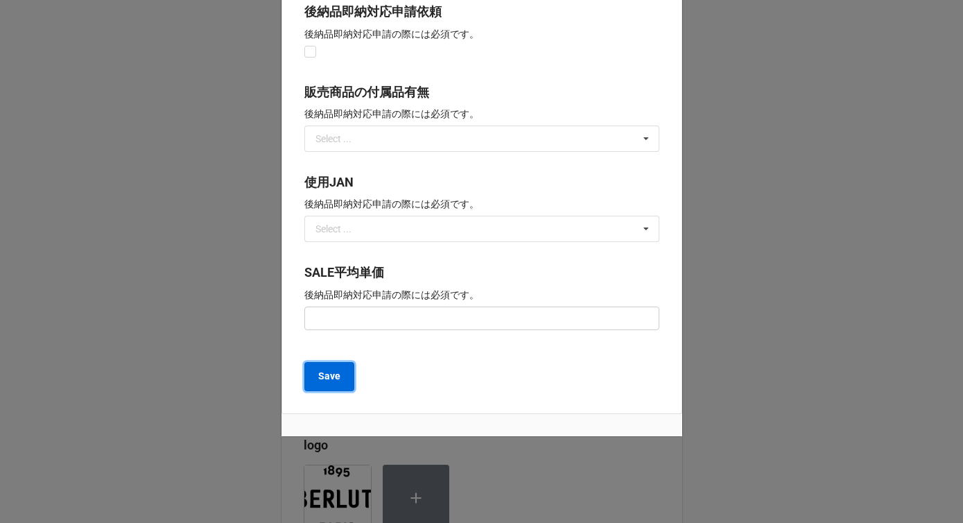
click at [340, 369] on button "Save" at bounding box center [329, 376] width 50 height 29
type textarea "x"
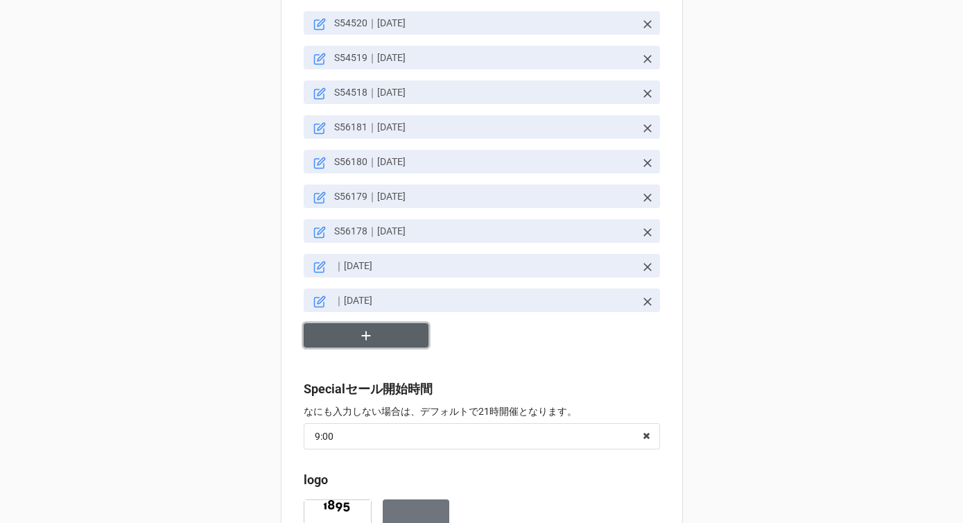
click at [362, 328] on button "button" at bounding box center [366, 335] width 125 height 24
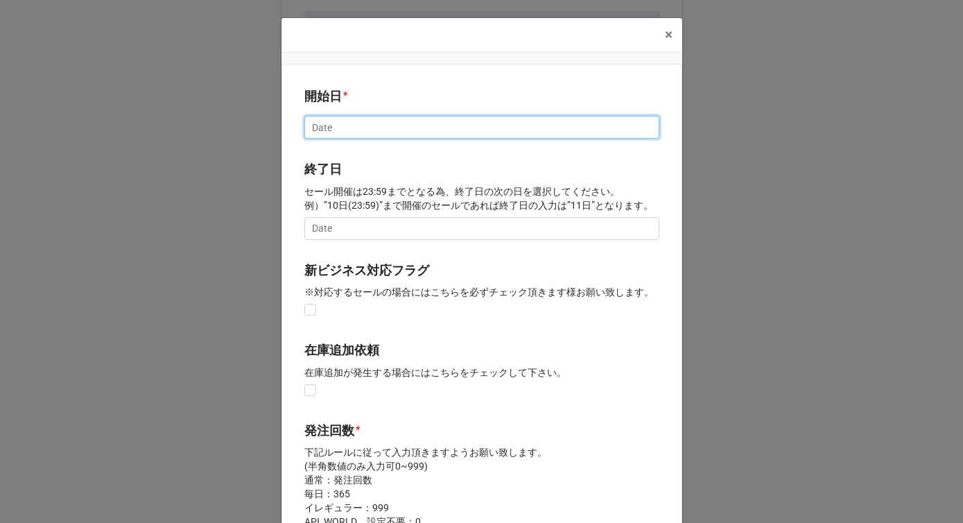
click at [341, 132] on input "text" at bounding box center [481, 128] width 355 height 24
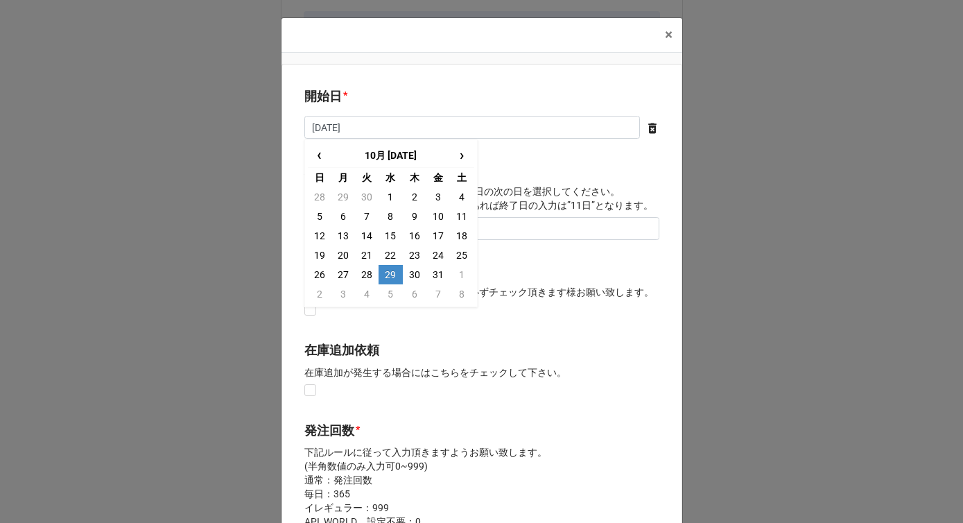
click at [389, 279] on td "29" at bounding box center [390, 274] width 24 height 19
type input "[DATE]"
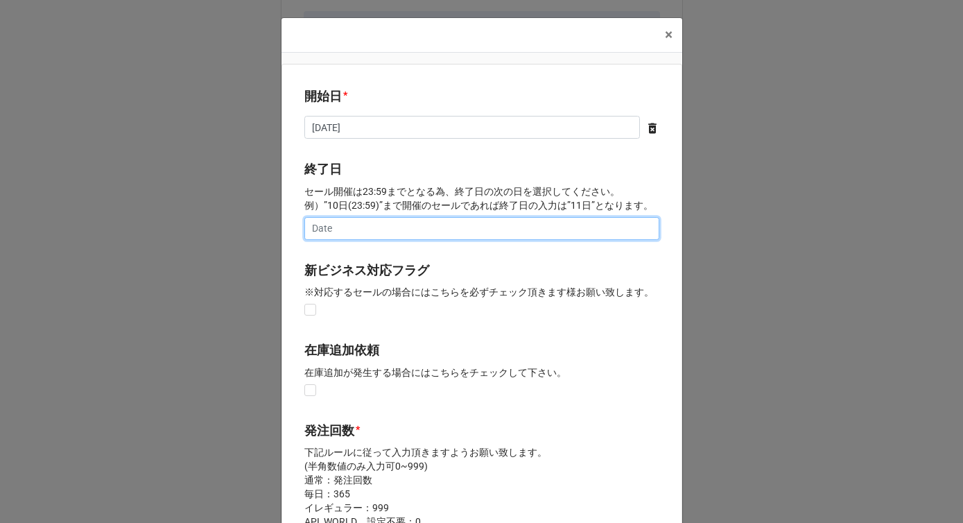
click at [378, 222] on input "text" at bounding box center [481, 229] width 355 height 24
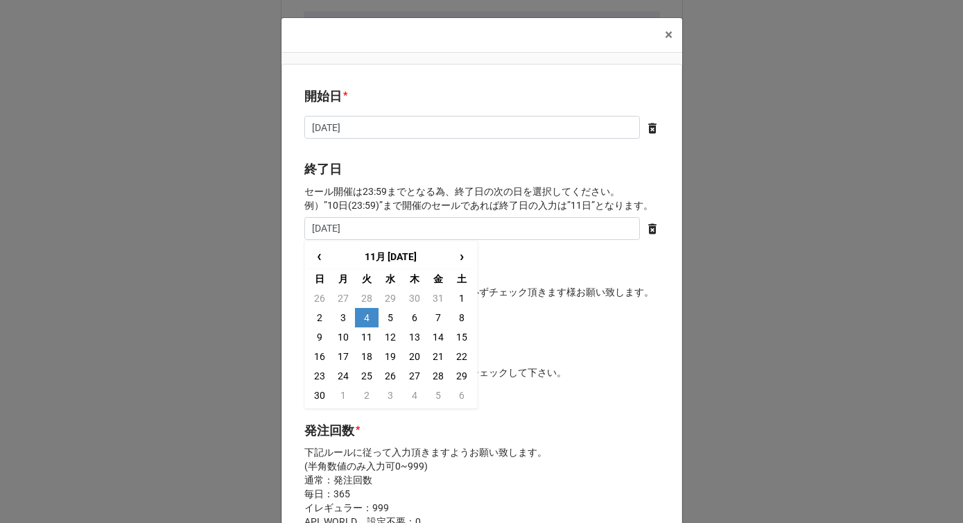
click at [368, 319] on td "4" at bounding box center [367, 317] width 24 height 19
type input "[DATE]"
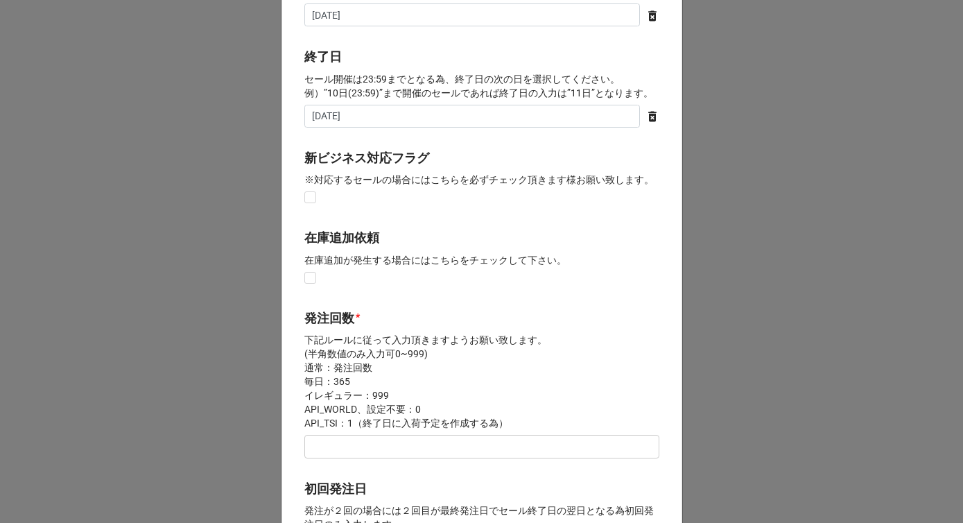
scroll to position [115, 0]
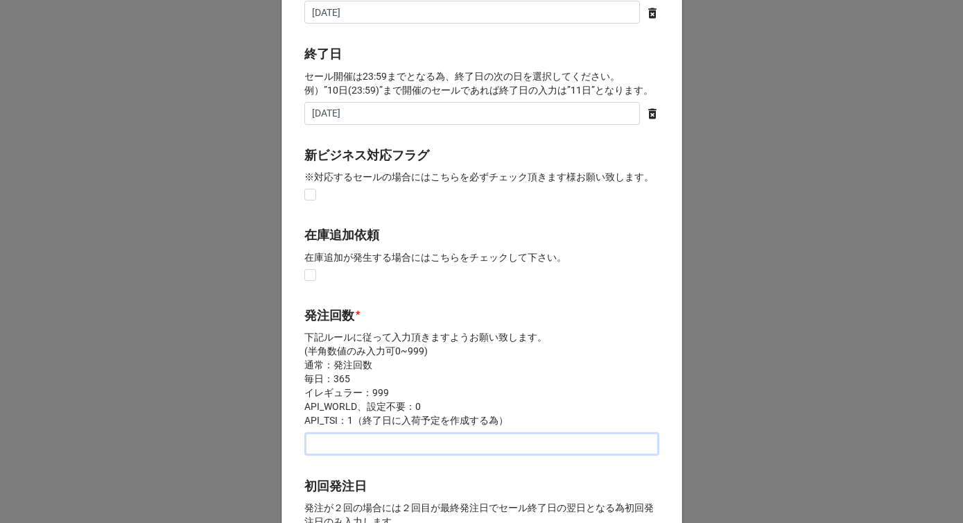
click at [341, 441] on input "text" at bounding box center [481, 444] width 355 height 24
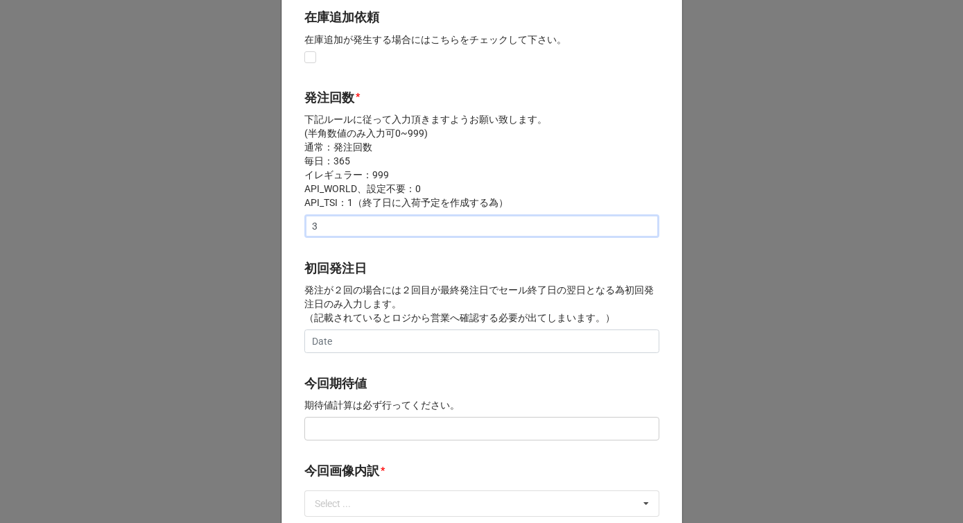
scroll to position [355, 0]
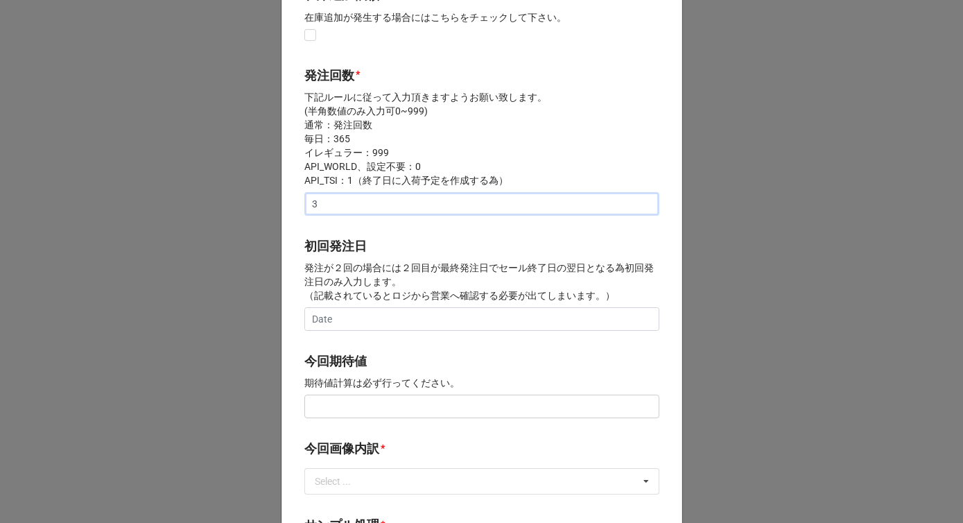
type input "3"
click at [353, 315] on input "text" at bounding box center [481, 319] width 355 height 24
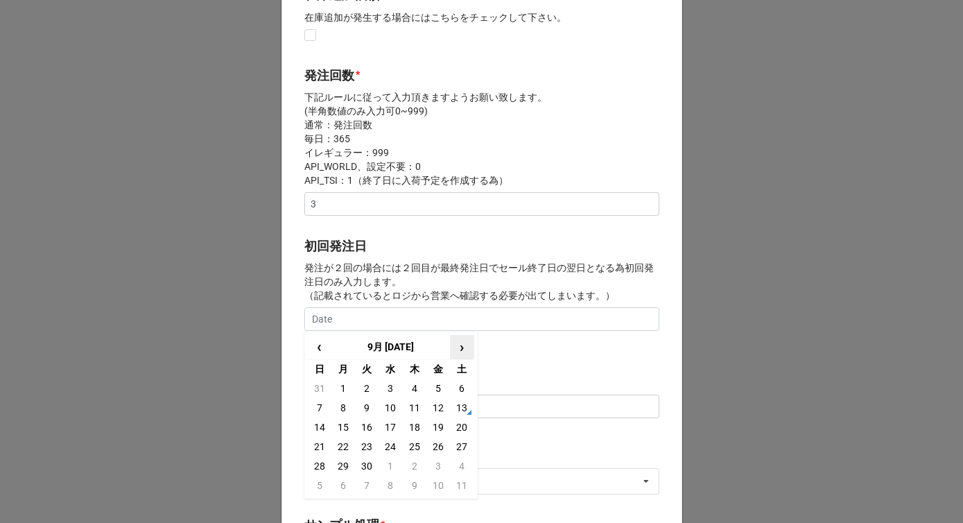
click at [462, 347] on span "›" at bounding box center [461, 346] width 22 height 23
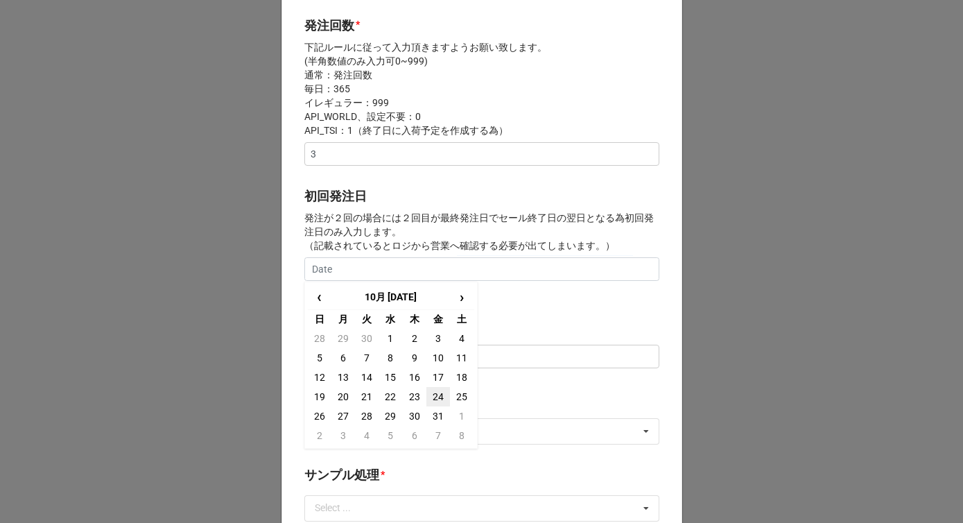
scroll to position [420, 0]
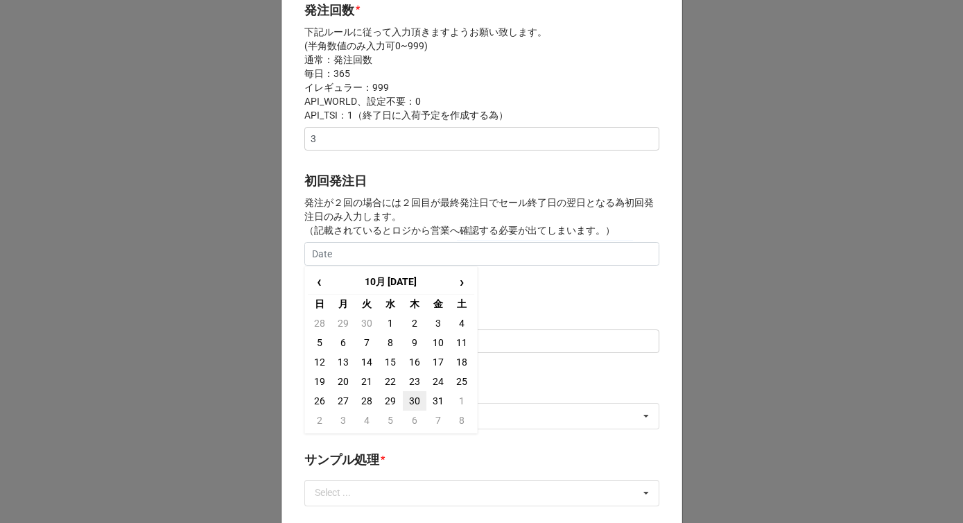
click at [407, 403] on td "30" at bounding box center [415, 400] width 24 height 19
type input "[DATE]"
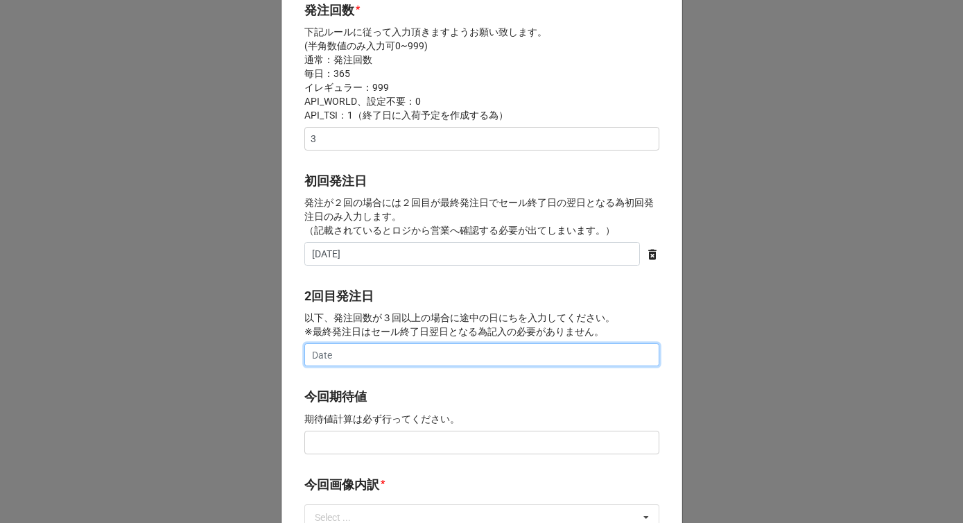
click at [407, 356] on input "text" at bounding box center [481, 355] width 355 height 24
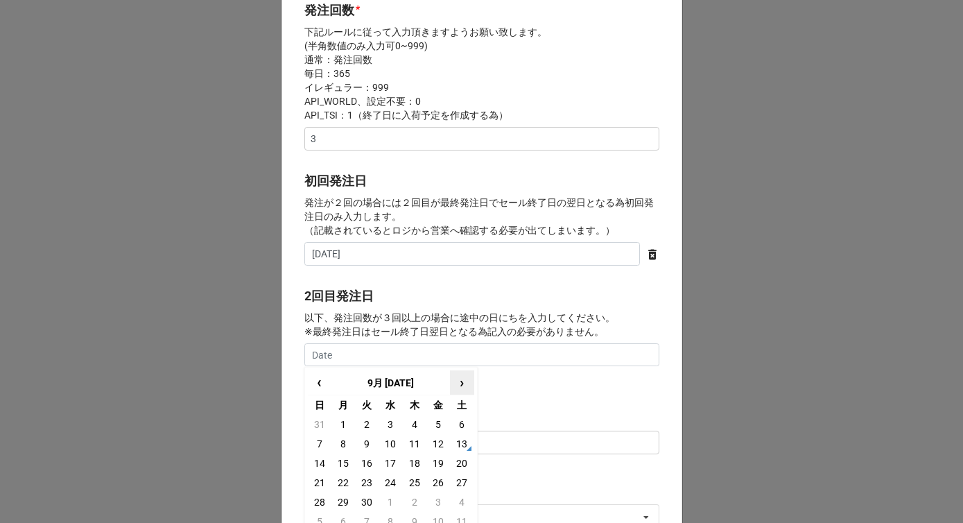
click at [455, 381] on span "›" at bounding box center [461, 382] width 22 height 23
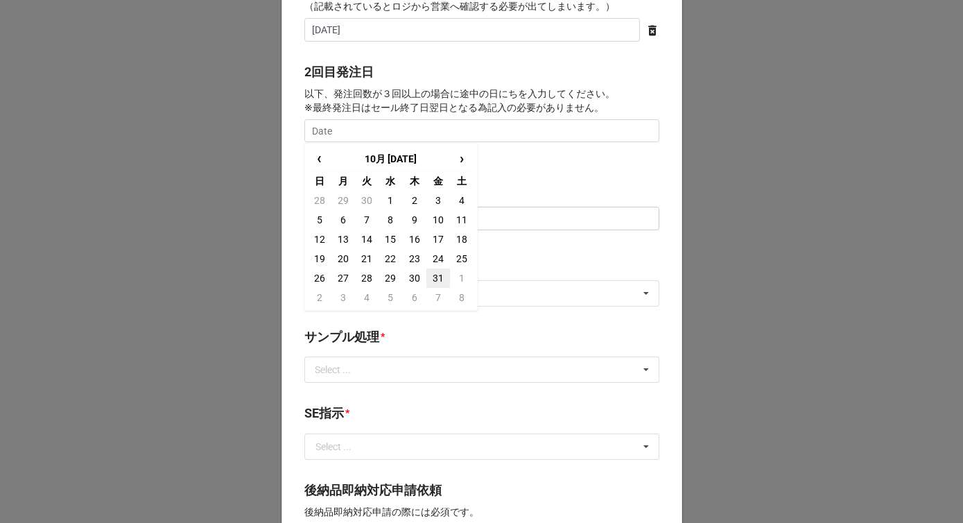
click at [431, 283] on td "31" at bounding box center [438, 277] width 24 height 19
type input "[DATE]"
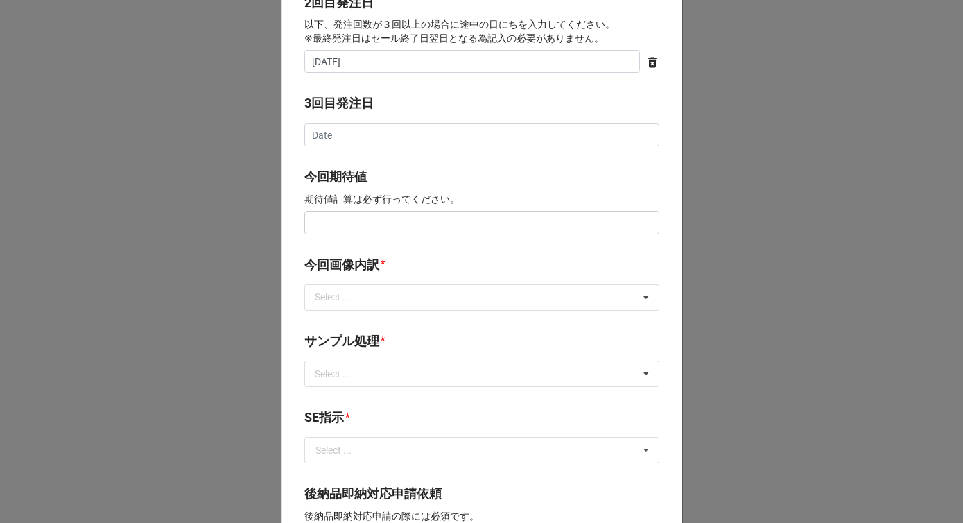
scroll to position [730, 0]
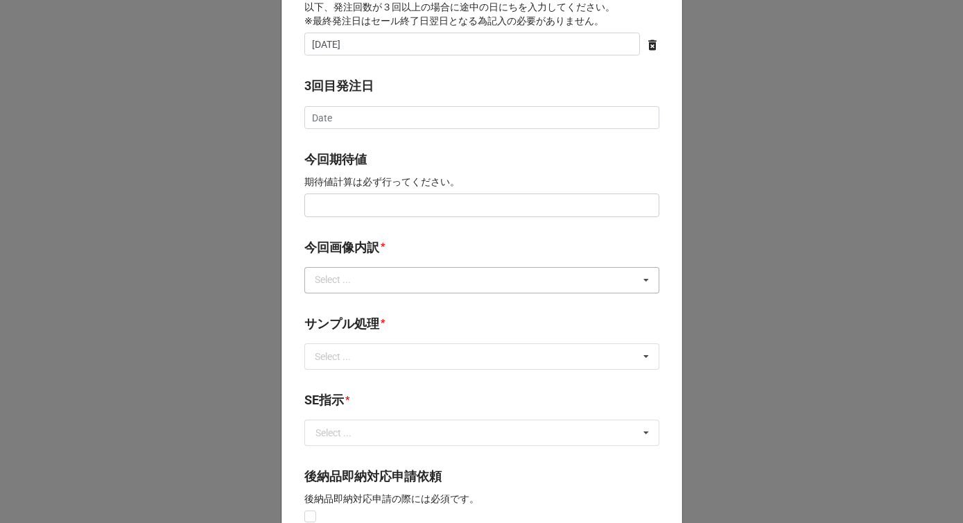
click at [354, 286] on div "Select ..." at bounding box center [341, 280] width 60 height 16
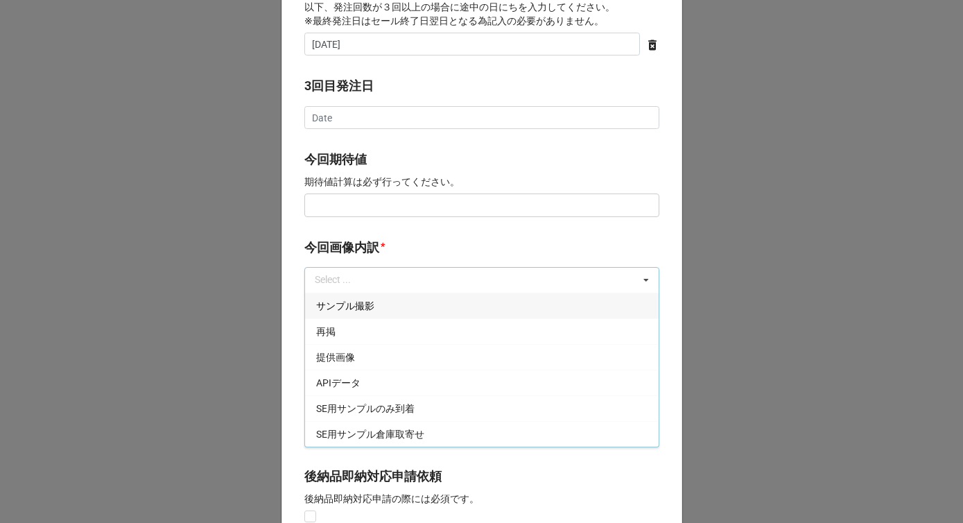
click at [344, 310] on span "サンプル撮影" at bounding box center [345, 305] width 58 height 11
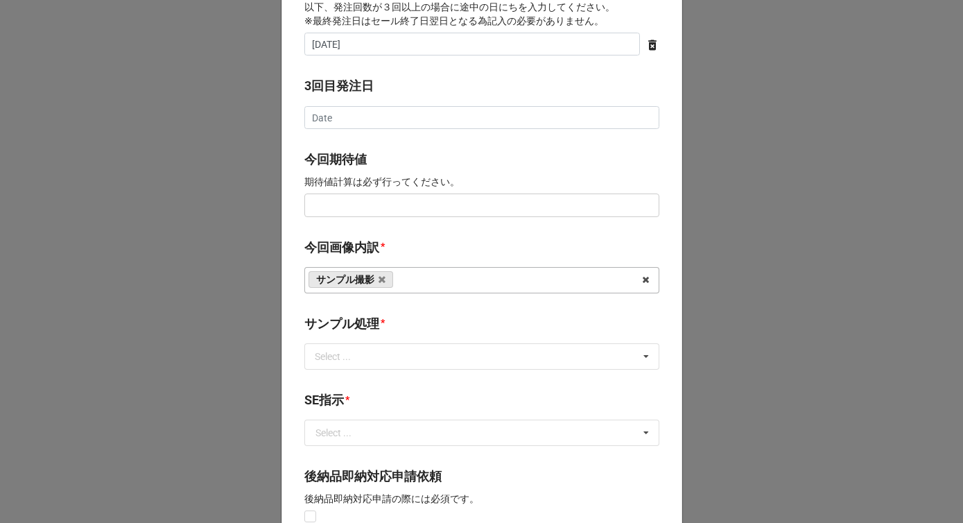
click at [367, 244] on label "今回画像内訳" at bounding box center [341, 247] width 75 height 19
click at [352, 355] on div "Select ..." at bounding box center [341, 356] width 60 height 16
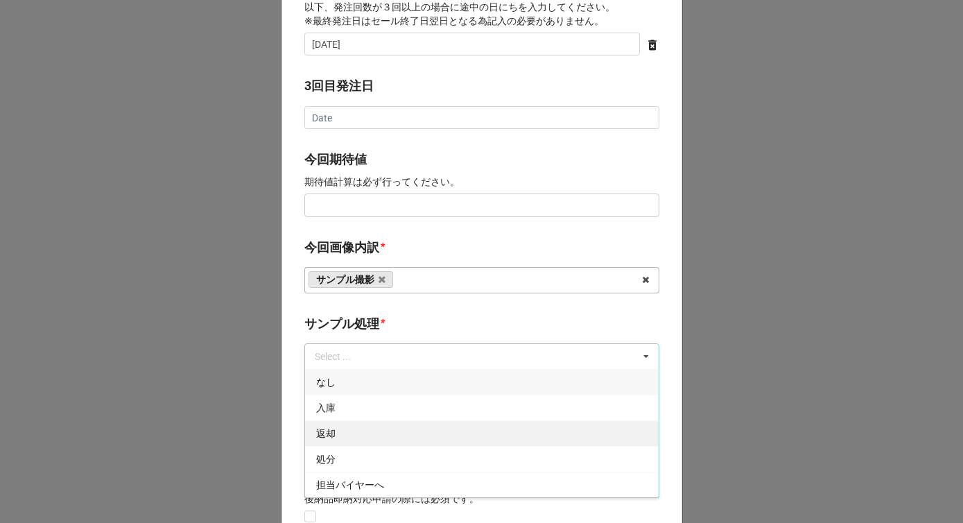
click at [346, 433] on div "返却" at bounding box center [481, 433] width 353 height 26
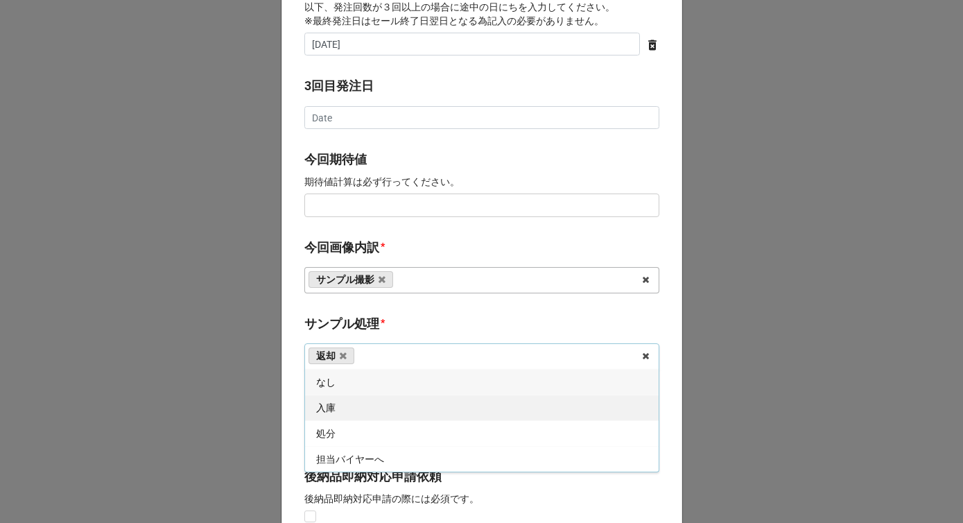
click at [344, 398] on div "入庫" at bounding box center [481, 407] width 353 height 26
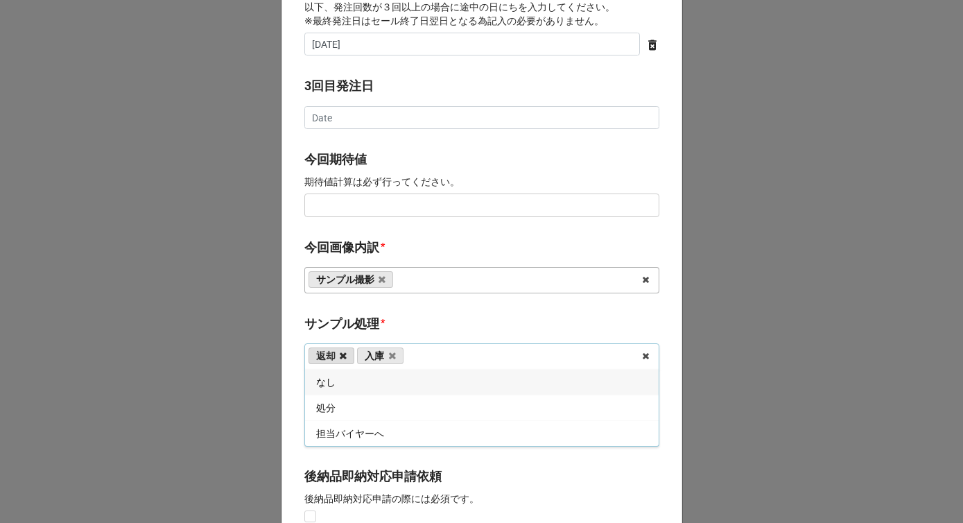
click at [341, 352] on icon at bounding box center [343, 355] width 7 height 9
click at [373, 323] on label "サンプル処理" at bounding box center [341, 323] width 75 height 19
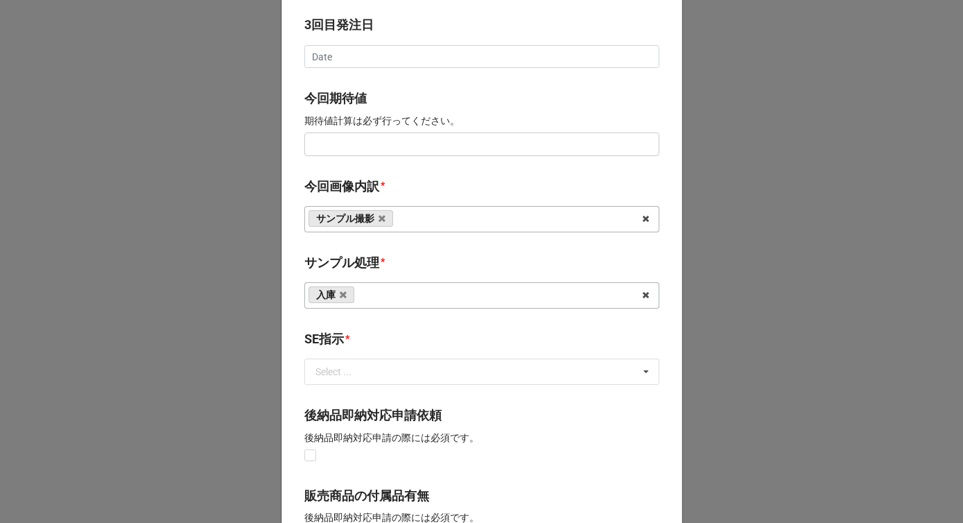
scroll to position [825, 0]
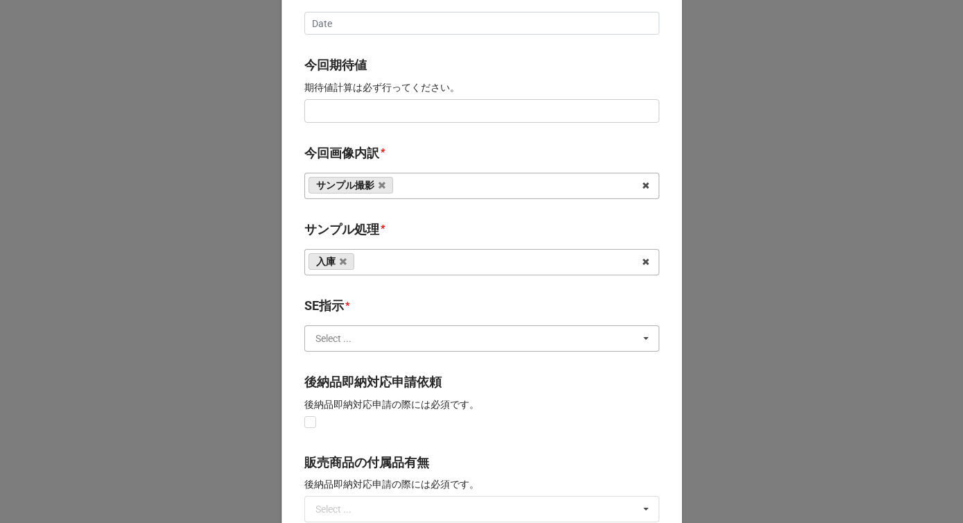
click at [361, 338] on input "text" at bounding box center [482, 338] width 353 height 25
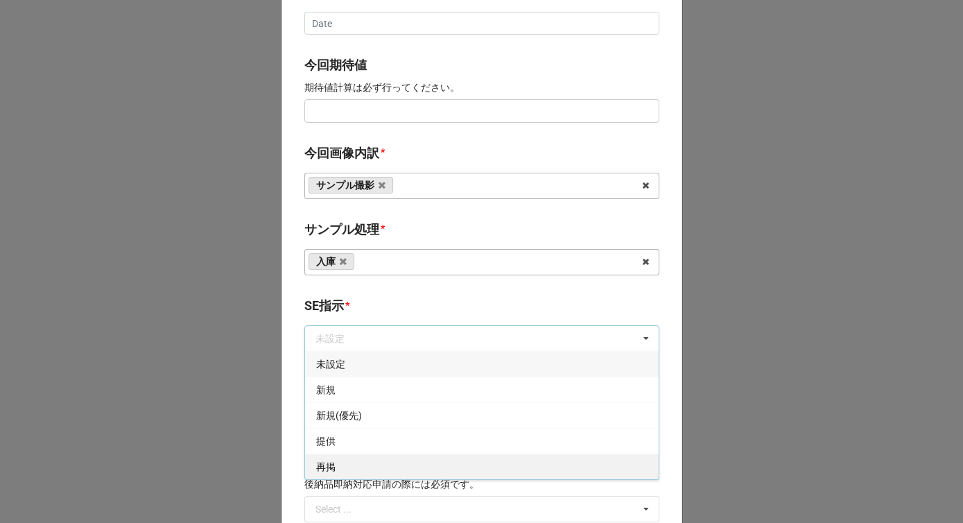
click at [340, 466] on div "再掲" at bounding box center [481, 466] width 353 height 26
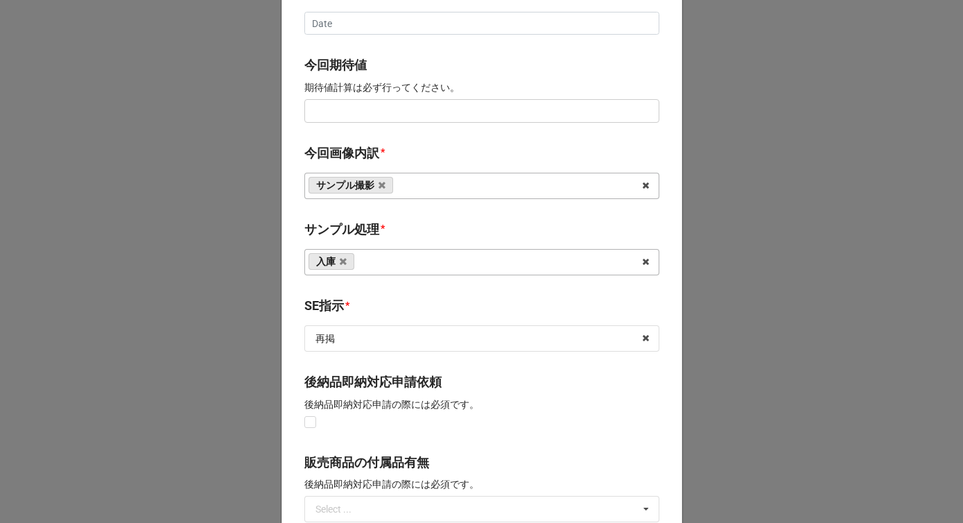
click at [379, 298] on b "SE指示 *" at bounding box center [481, 308] width 355 height 24
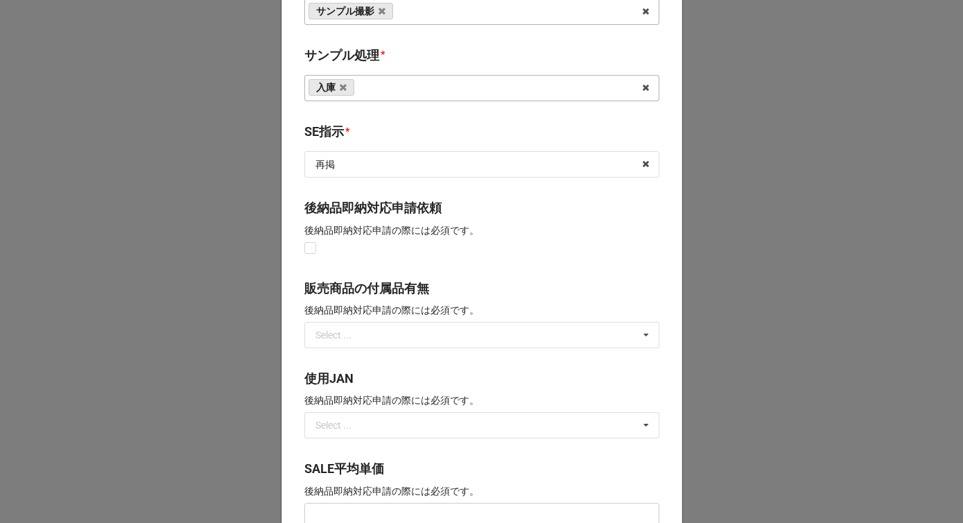
scroll to position [1195, 0]
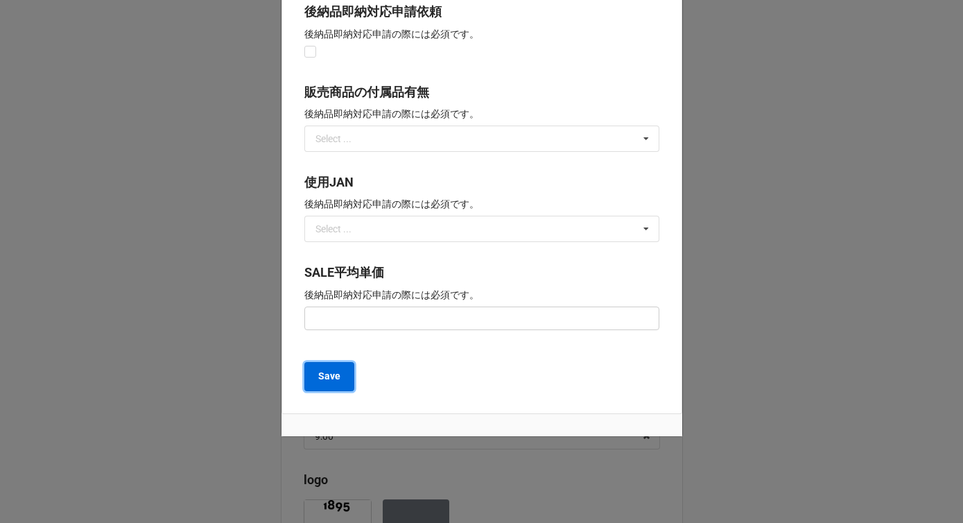
click at [328, 379] on b "Save" at bounding box center [329, 376] width 22 height 15
type textarea "x"
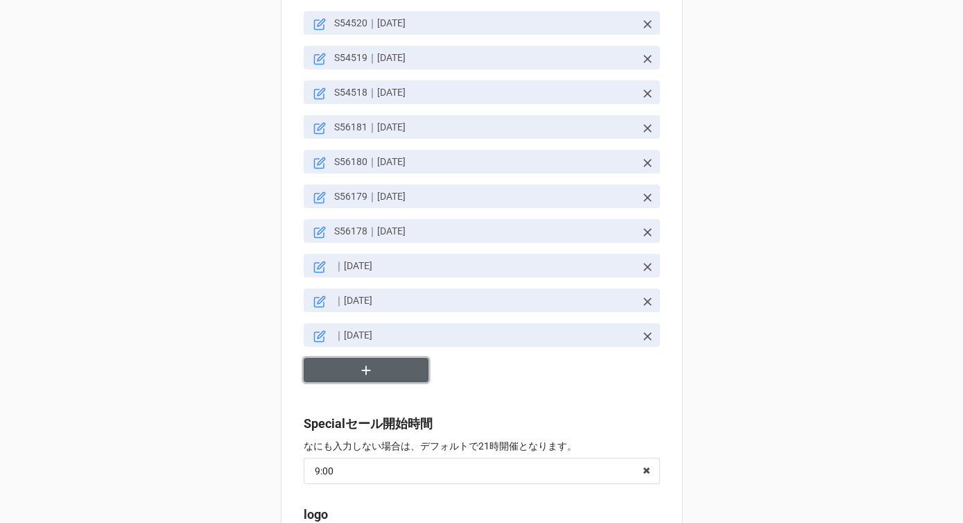
click at [353, 369] on button "button" at bounding box center [366, 370] width 125 height 24
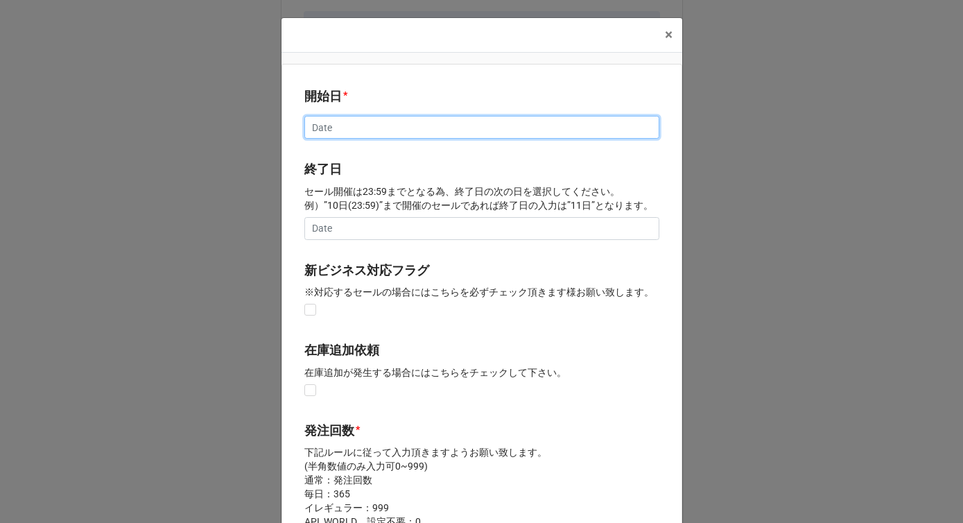
click at [338, 132] on input "text" at bounding box center [481, 128] width 355 height 24
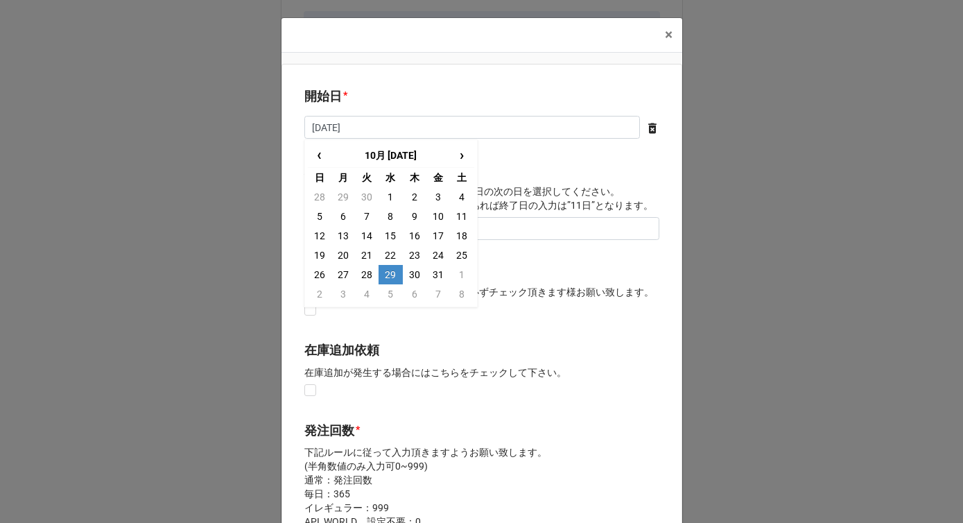
click at [396, 274] on td "29" at bounding box center [390, 274] width 24 height 19
type input "[DATE]"
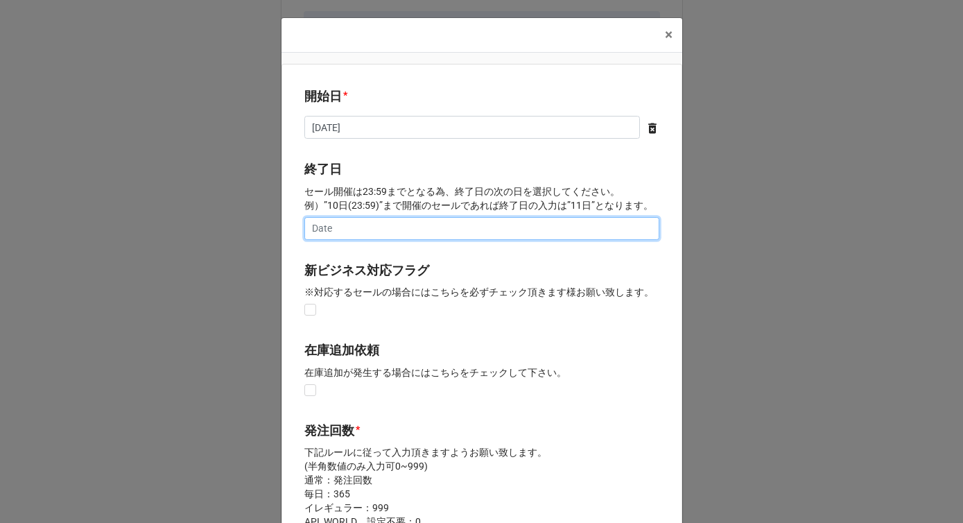
click at [374, 226] on input "text" at bounding box center [481, 229] width 355 height 24
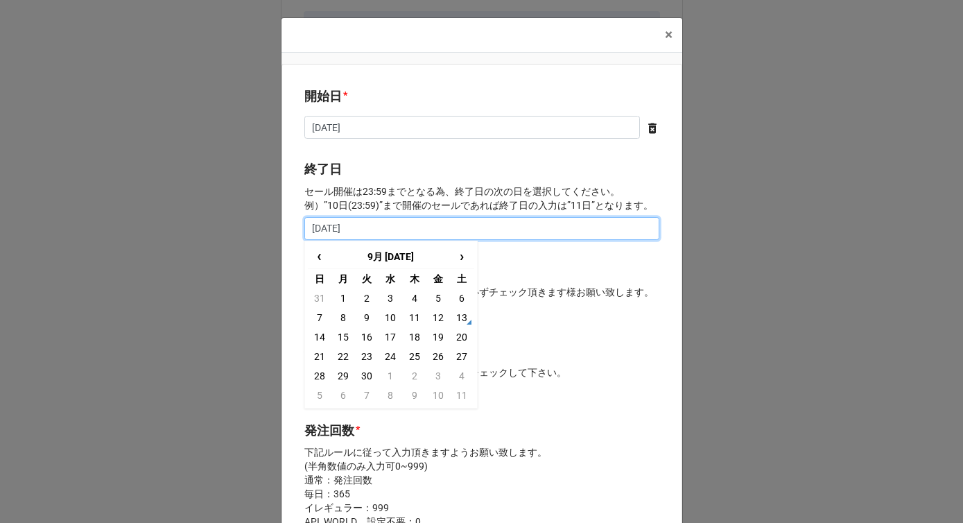
type input "[DATE]"
click at [459, 189] on p "セール開催は23:59までとなる為、終了日の次の日を選択してください。 例）”10日(23:59)”まで開催のセールであれば終了日の入力は”11日”となります。" at bounding box center [481, 198] width 355 height 28
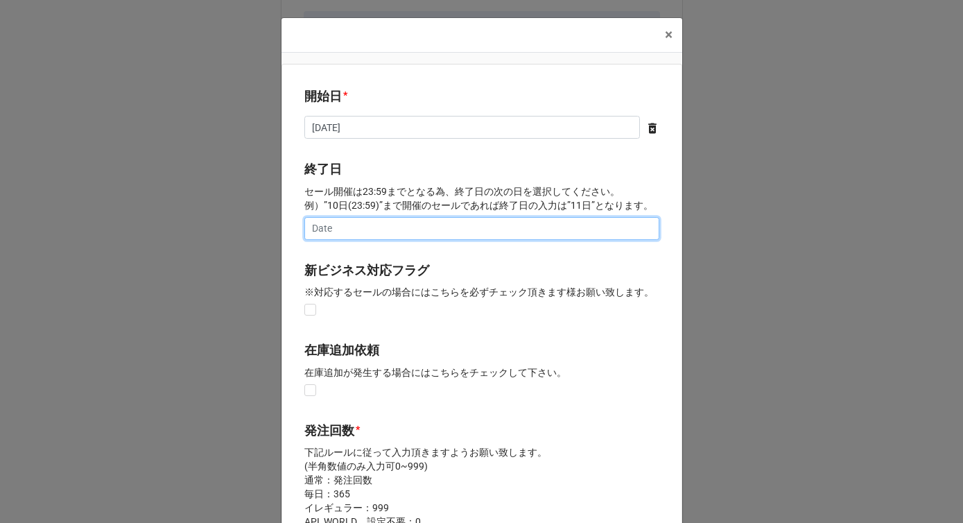
click at [403, 227] on input "text" at bounding box center [481, 229] width 355 height 24
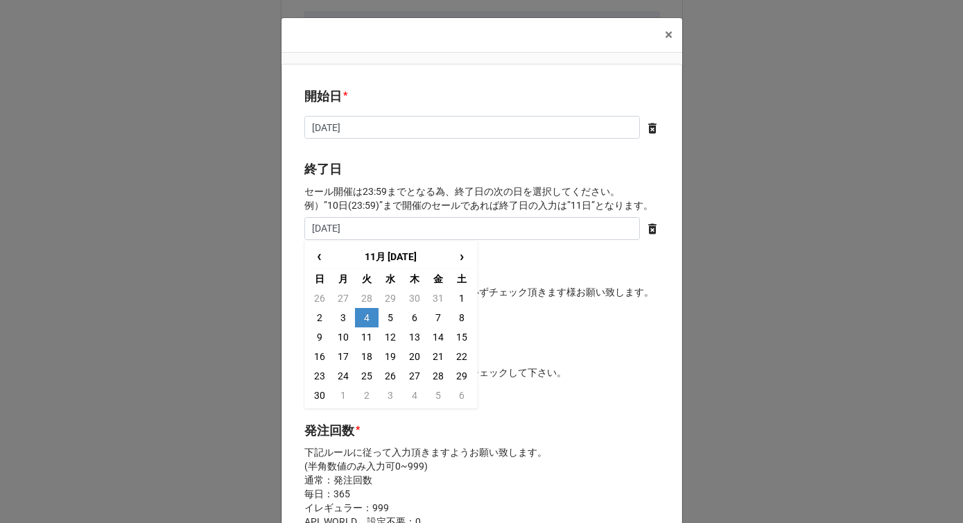
click at [359, 316] on td "4" at bounding box center [367, 317] width 24 height 19
type input "[DATE]"
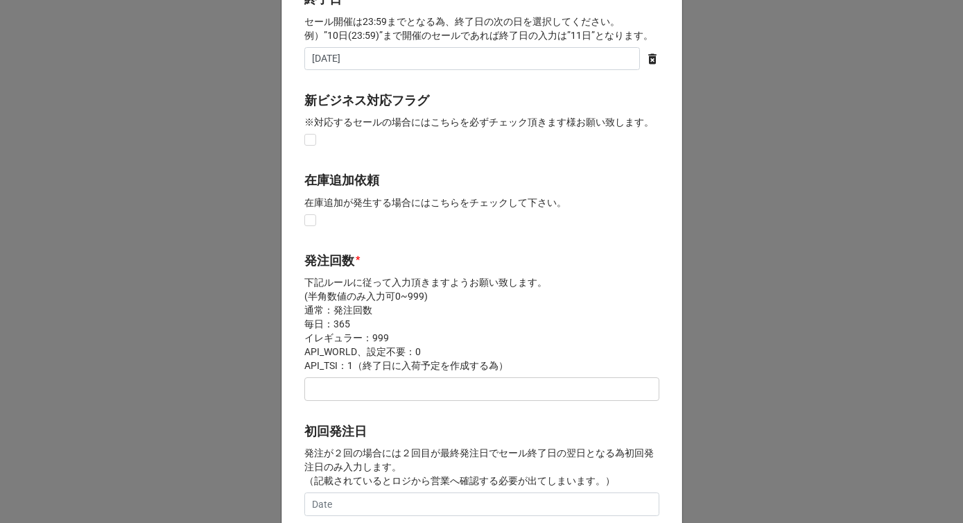
scroll to position [240, 0]
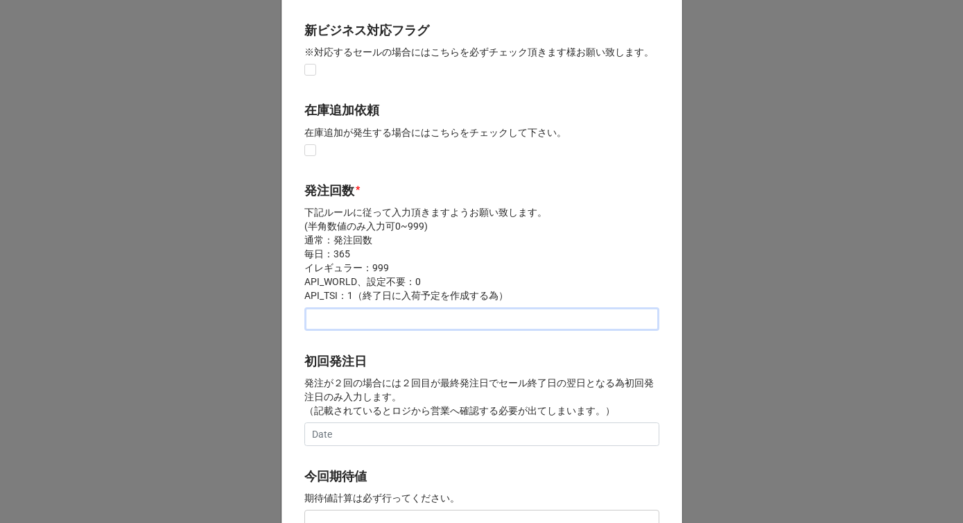
click at [352, 322] on input "text" at bounding box center [481, 319] width 355 height 24
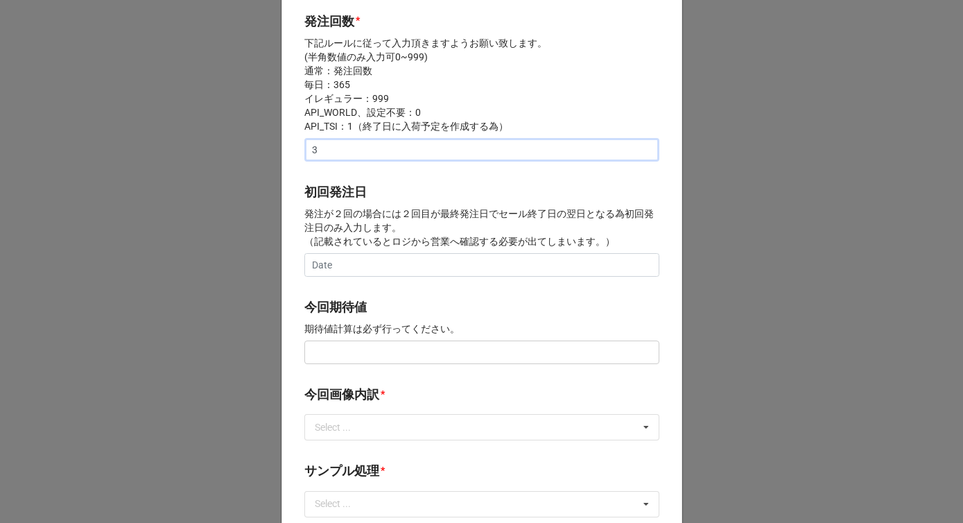
scroll to position [479, 0]
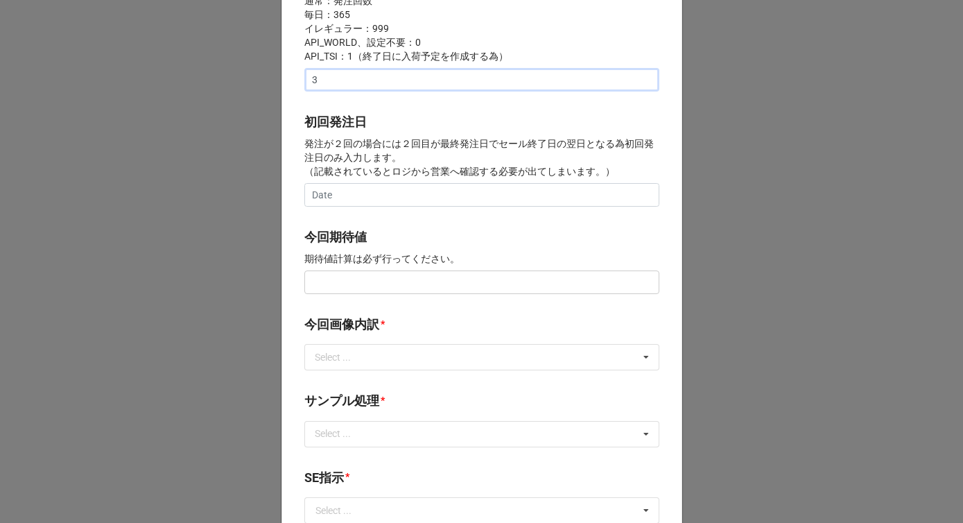
type input "3"
click at [350, 277] on input "text" at bounding box center [481, 282] width 355 height 24
click at [348, 188] on input "text" at bounding box center [481, 195] width 355 height 24
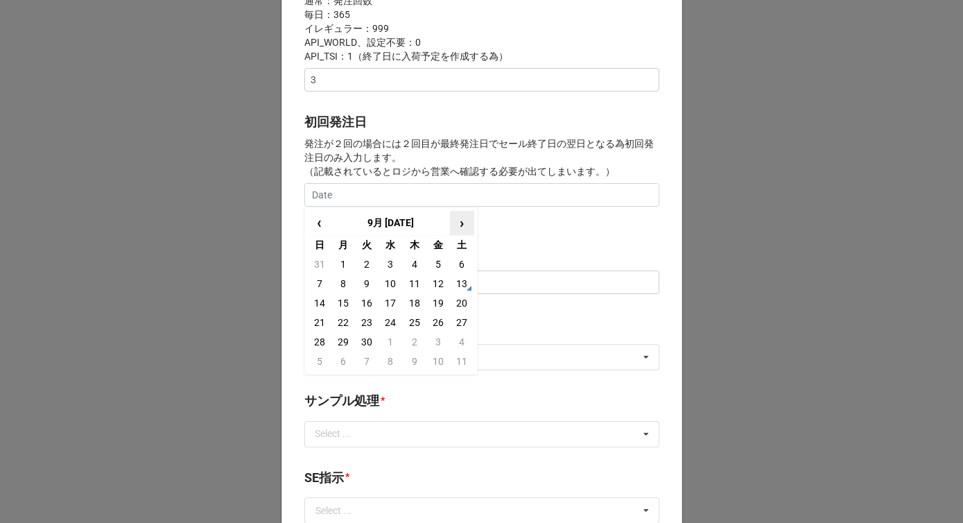
click at [457, 225] on span "›" at bounding box center [461, 222] width 22 height 23
click at [413, 347] on td "30" at bounding box center [415, 341] width 24 height 19
type input "[DATE]"
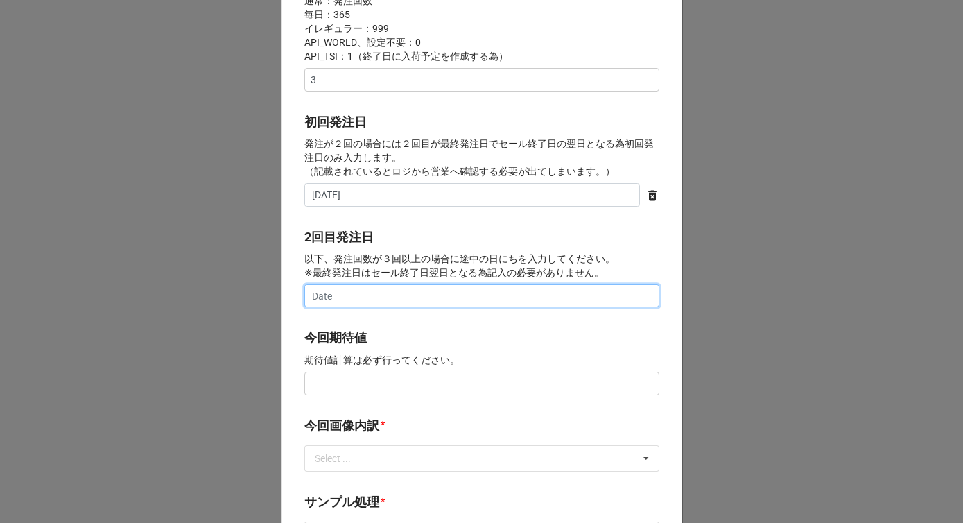
click at [409, 288] on input "text" at bounding box center [481, 296] width 355 height 24
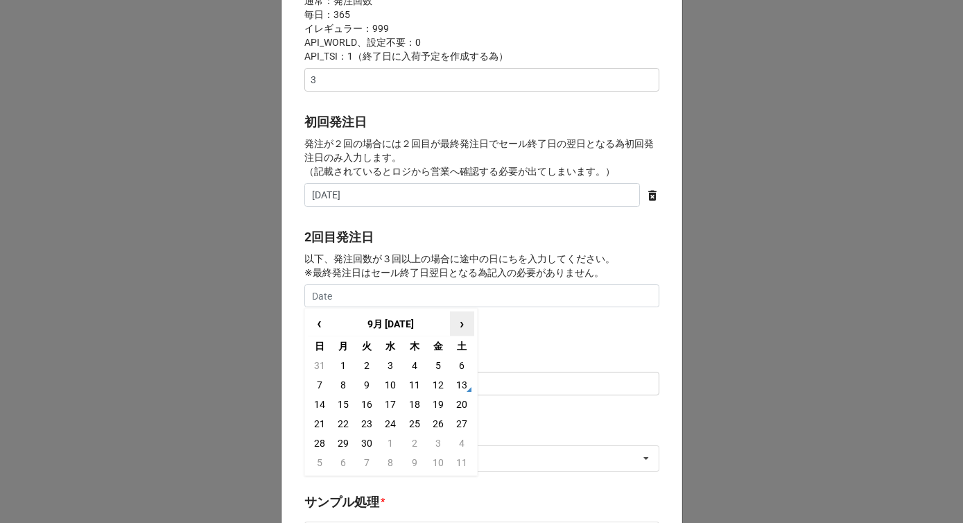
click at [452, 326] on span "›" at bounding box center [461, 323] width 22 height 23
click at [437, 444] on td "31" at bounding box center [438, 442] width 24 height 19
type input "[DATE]"
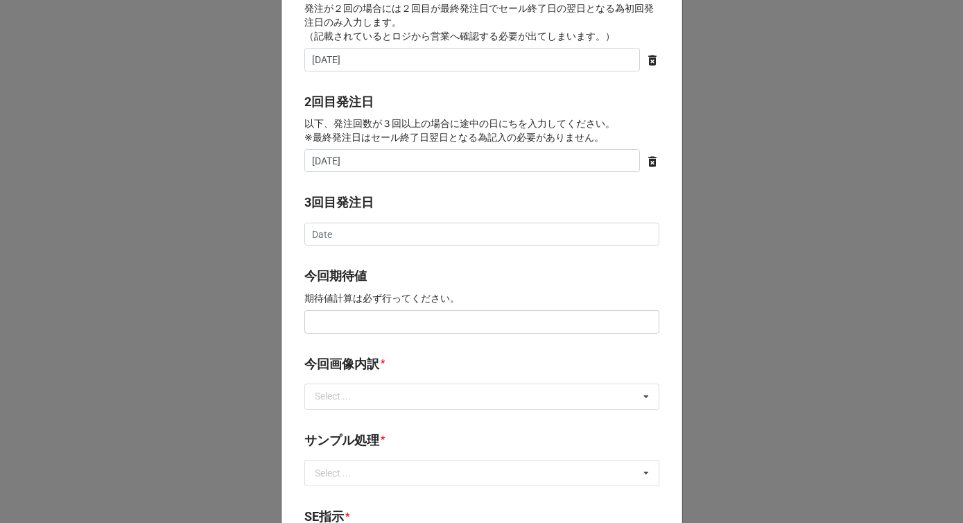
scroll to position [651, 0]
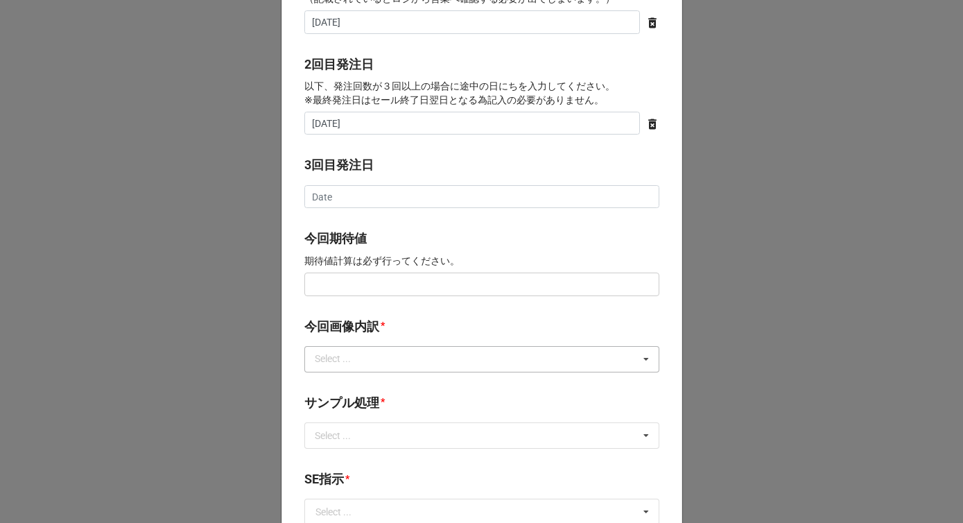
click at [367, 365] on div "Select ..." at bounding box center [341, 359] width 60 height 16
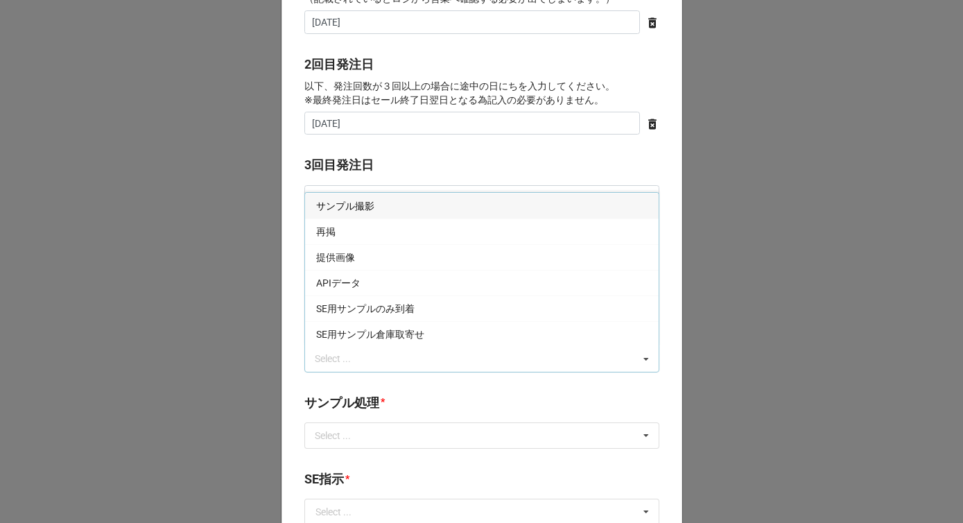
click at [346, 207] on span "サンプル撮影" at bounding box center [345, 205] width 58 height 11
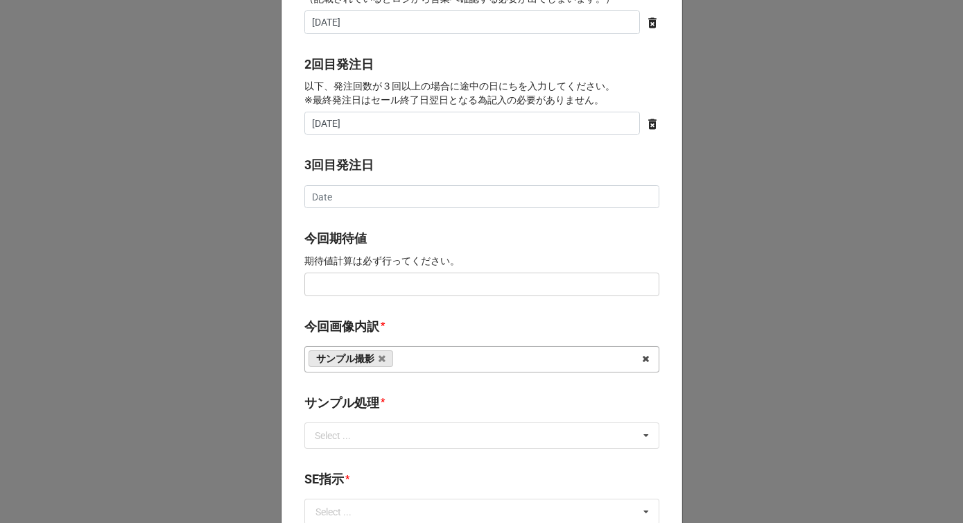
click at [369, 209] on div "3回目発注日 ‹ 9月 [DATE] › 日 月 火 [PERSON_NAME] 金 土 31 1 2 3 4 5 6 7 8 9 10 11 12 13 1…" at bounding box center [481, 186] width 355 height 62
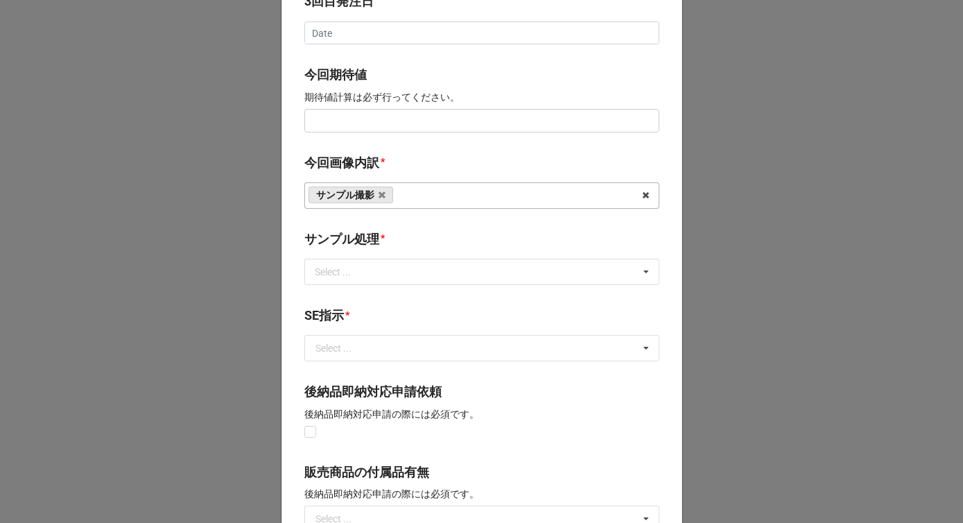
scroll to position [853, 0]
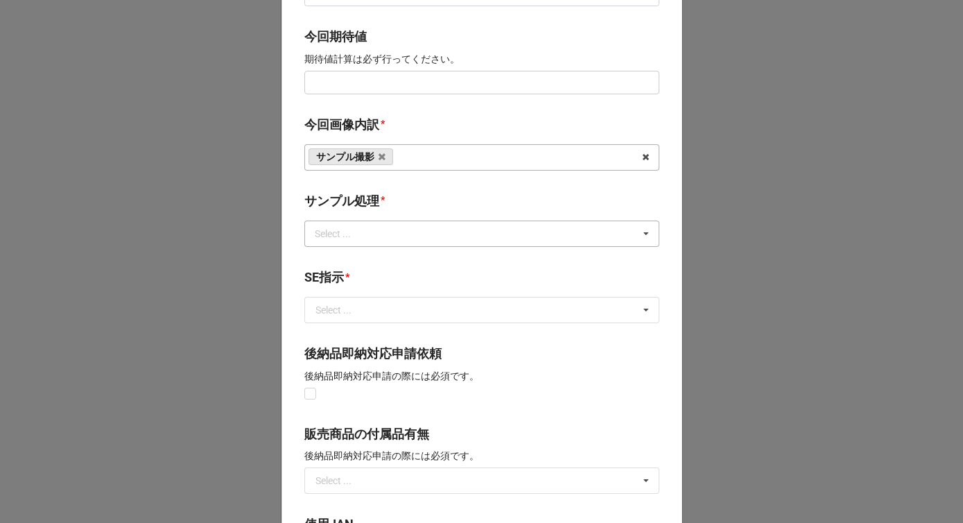
click at [356, 231] on div "Select ..." at bounding box center [341, 233] width 60 height 16
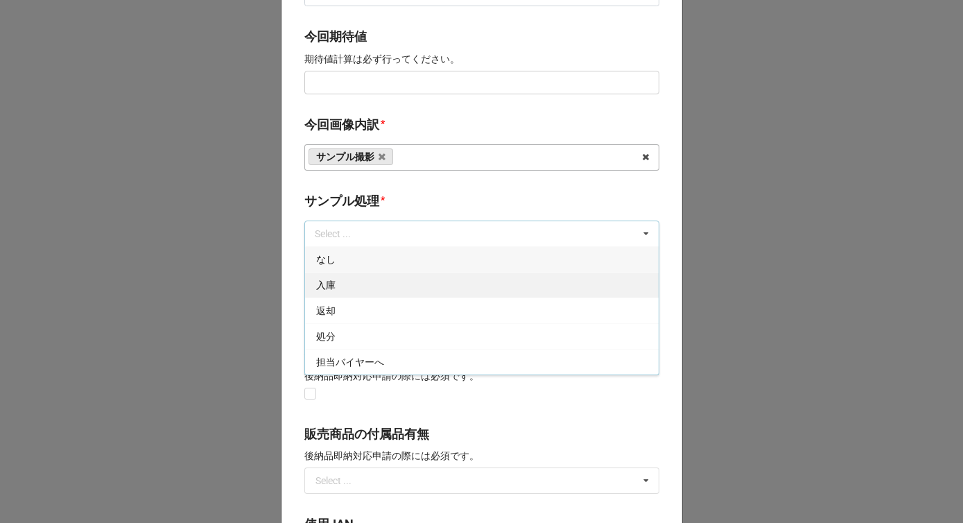
click at [340, 288] on div "入庫" at bounding box center [481, 285] width 353 height 26
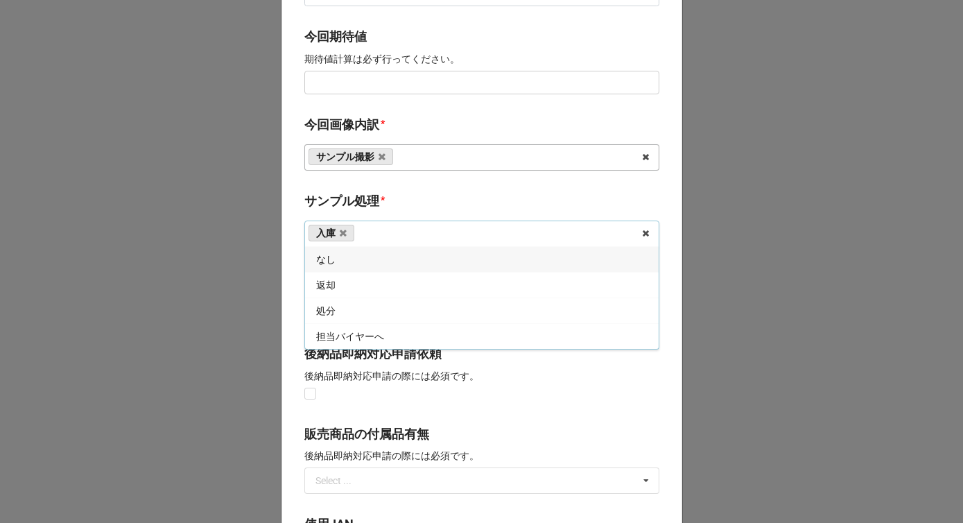
click at [367, 202] on label "サンプル処理" at bounding box center [341, 200] width 75 height 19
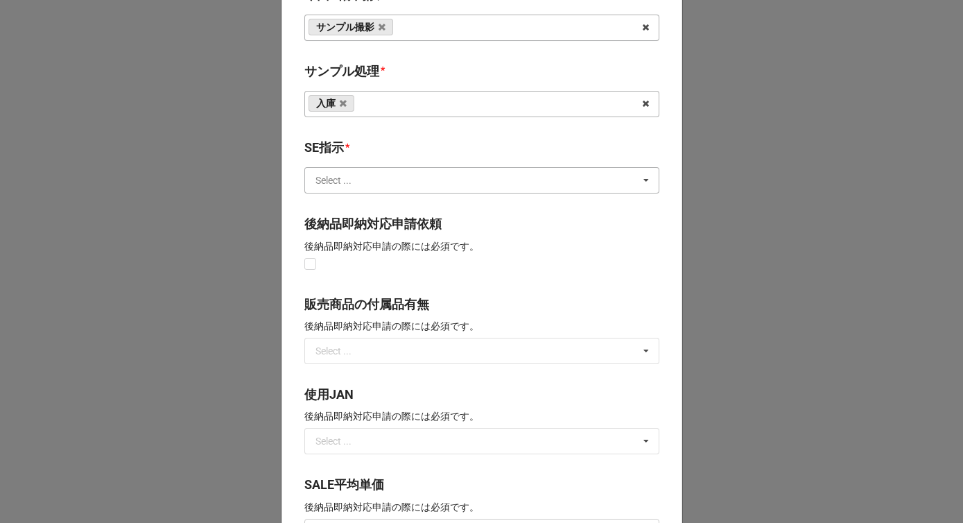
click at [352, 179] on input "text" at bounding box center [482, 180] width 353 height 25
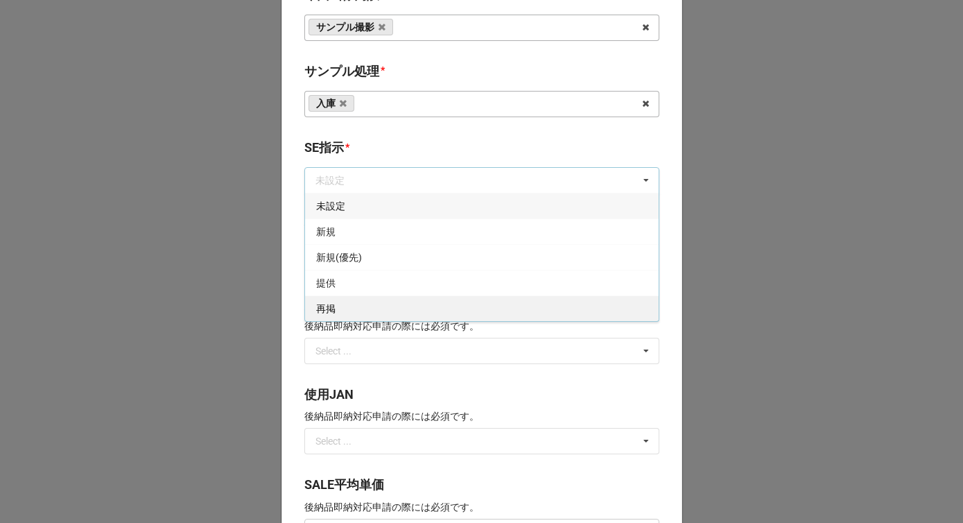
click at [345, 303] on div "再掲" at bounding box center [481, 308] width 353 height 26
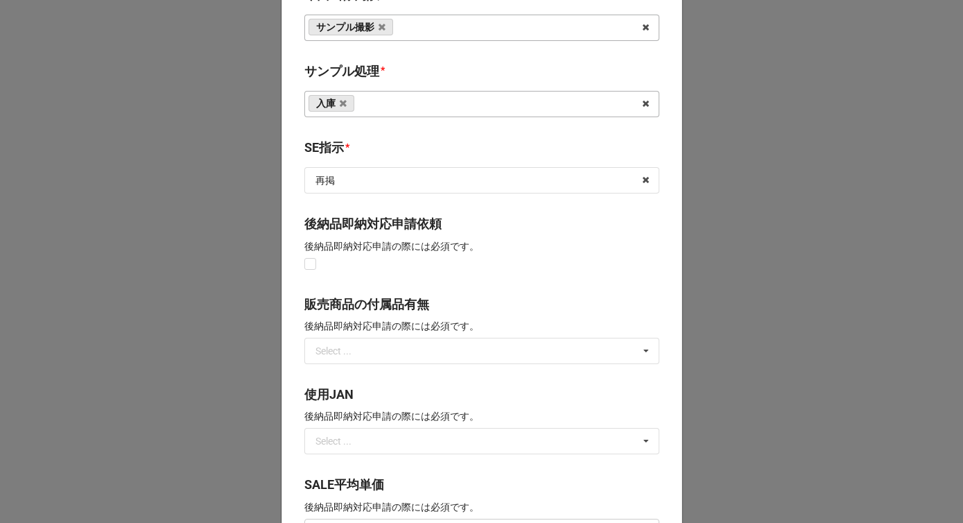
click at [373, 152] on b "SE指示 *" at bounding box center [481, 150] width 355 height 24
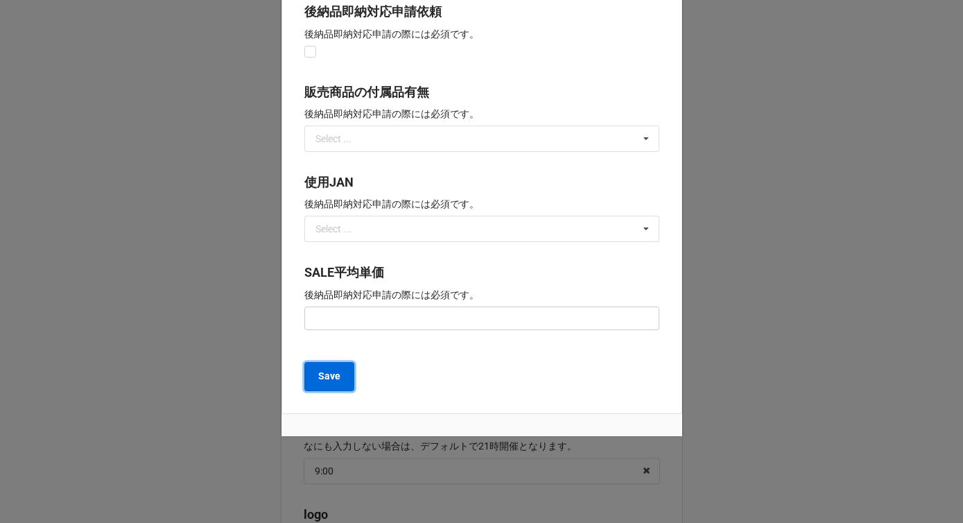
click at [328, 376] on b "Save" at bounding box center [329, 376] width 22 height 15
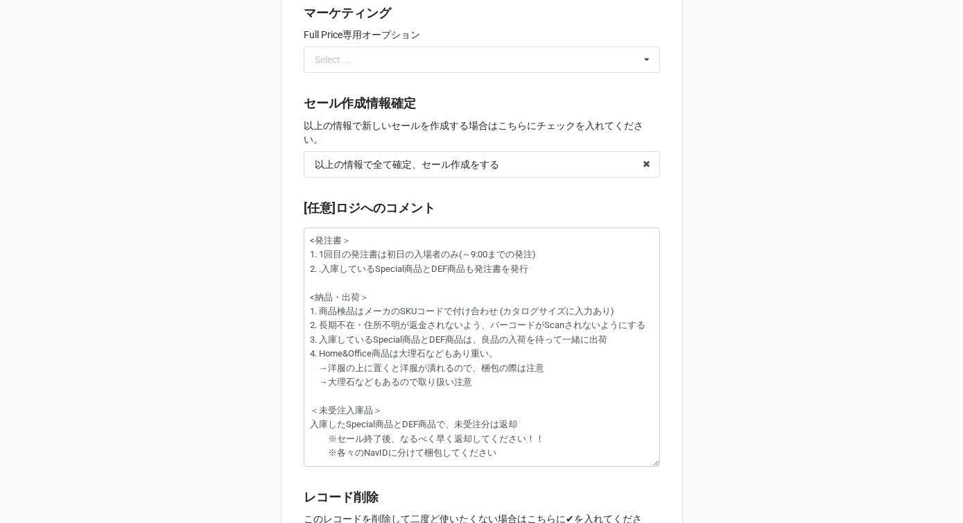
scroll to position [2165, 0]
click at [560, 252] on textarea "<発注書＞ 1. 1回目の発注書は初日の入場者のみ(～9:00までの発注) 2. .入庫しているSpecial商品とDEF商品も発注書を発行 <納品・出荷＞ …" at bounding box center [482, 345] width 356 height 239
type textarea "x"
type textarea "<発注書＞ 1. 1回目の発注書は初日の入場者のみ(～9:00までの発注) 2. .入庫しているSpecial商品とDEF商品も発注書を発行 <納品・出荷＞ …"
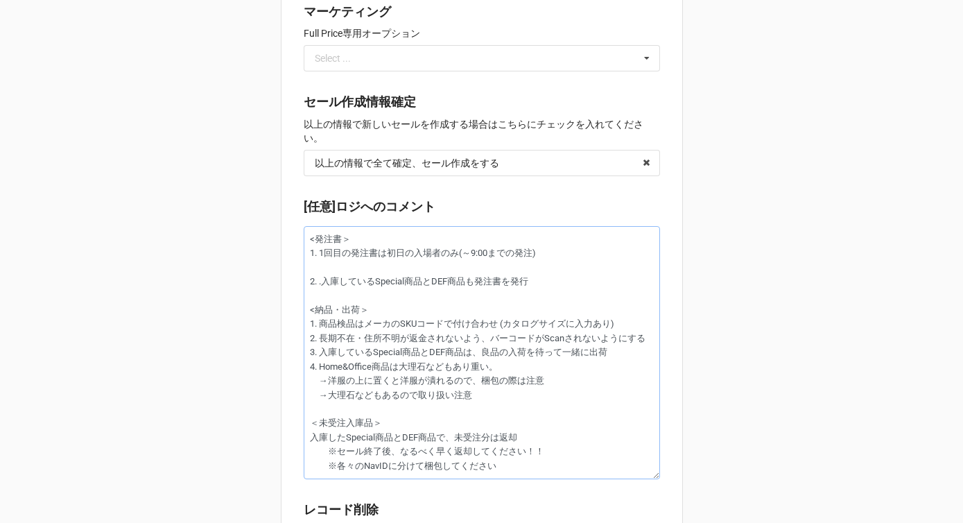
drag, startPoint x: 546, startPoint y: 254, endPoint x: 299, endPoint y: 254, distance: 247.4
click at [313, 269] on textarea "<発注書＞ 1. 1回目の発注書は初日の入場者のみ(～9:00までの発注) 2. .入庫しているSpecial商品とDEF商品も発注書を発行 <納品・出荷＞ …" at bounding box center [482, 352] width 356 height 253
paste textarea "1. 1回目の発注書は初日の入場者のみ(～9:00までの発注)"
type textarea "x"
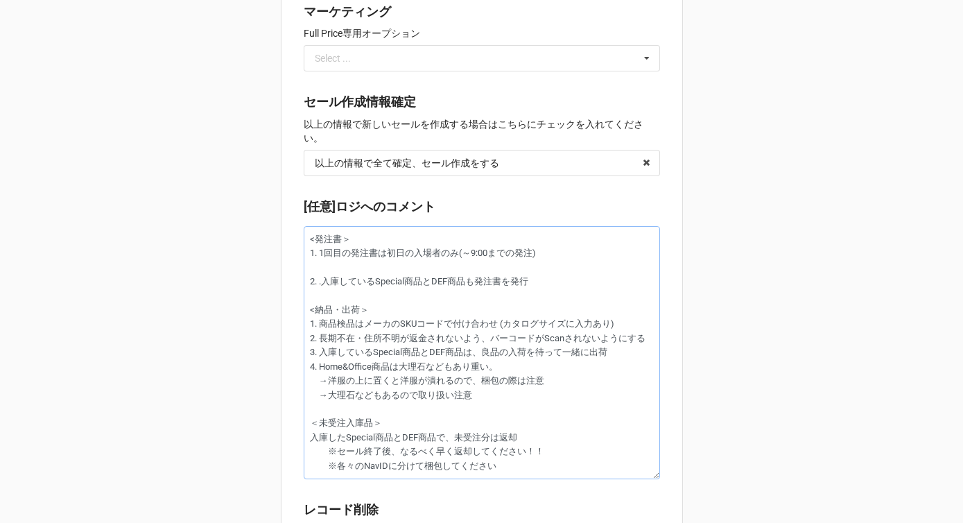
type textarea "<発注書＞ 1. 1回目の発注書は初日の入場者のみ(～9:00までの発注) 1. 1回目の発注書は初日の入場者のみ(～9:00までの発注) 2. .入庫してい…"
click at [319, 269] on textarea "<発注書＞ 1. 1回目の発注書は初日の入場者のみ(～9:00までの発注) 1. 1回目の発注書は初日の入場者のみ(～9:00までの発注) 2. .入庫してい…" at bounding box center [482, 352] width 356 height 253
type textarea "x"
type textarea "<発注書＞ 1. 1回目の発注書は初日の入場者のみ(～9:00までの発注) 1. 回目の発注書は初日の入場者のみ(～9:00までの発注) 2. .入庫している…"
type textarea "x"
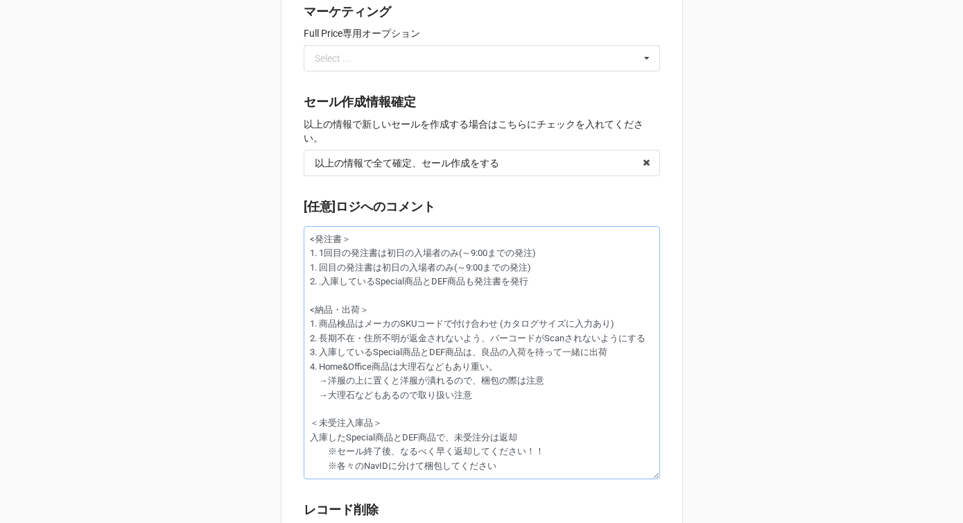
type textarea "<発注書＞ 1. 1回目の発注書は初日の入場者のみ(～9:00までの発注) 1. 2回目の発注書は初日の入場者のみ(～9:00までの発注) 2. .入庫してい…"
drag, startPoint x: 454, startPoint y: 270, endPoint x: 387, endPoint y: 272, distance: 66.6
click at [387, 272] on textarea "<発注書＞ 1. 1回目の発注書は初日の入場者のみ(～9:00までの発注) 1. 2回目の発注書は初日の入場者のみ(～9:00までの発注) 2. .入庫してい…" at bounding box center [482, 352] width 356 height 253
type textarea "x"
type textarea "<発注書＞ 1. 1回目の発注書は初日の入場者のみ(～9:00までの発注) 1. 2回目の発注書は(～9:00までの発注) 2. .入庫しているSpecial…"
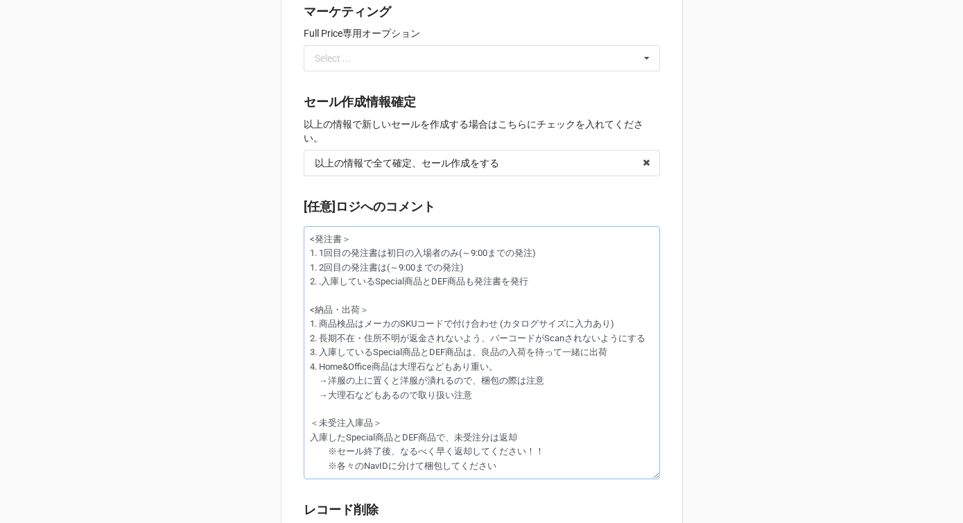
type textarea "x"
type textarea "<発注書＞ 1. 1回目の発注書は初日の入場者のみ(～9:00までの発注) 1. 2回目の発注書は～9:00までの発注) 2. .入庫しているSpecial商…"
click at [473, 272] on textarea "<発注書＞ 1. 1回目の発注書は初日の入場者のみ(～9:00までの発注) 1. 2回目の発注書は～9:00までの発注) 2. .入庫しているSpecial商…" at bounding box center [482, 352] width 356 height 253
type textarea "x"
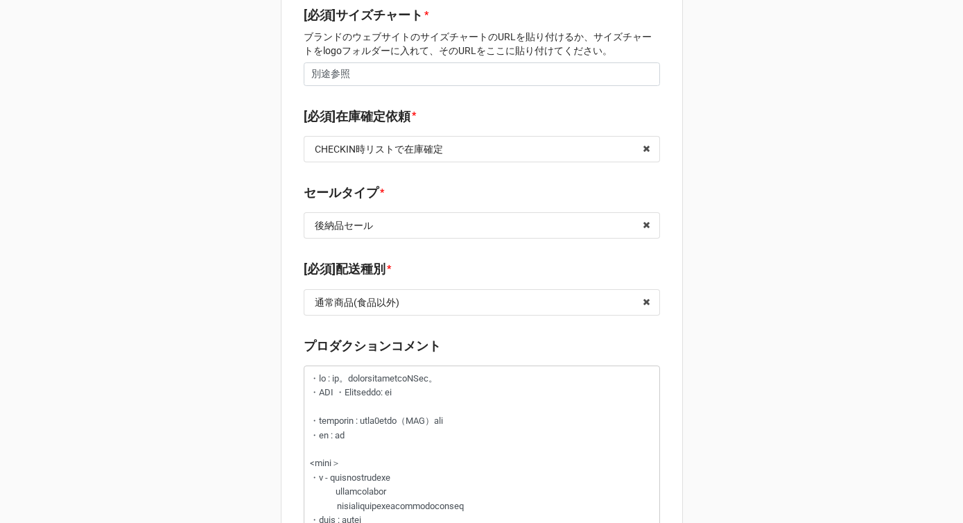
scroll to position [2308, 0]
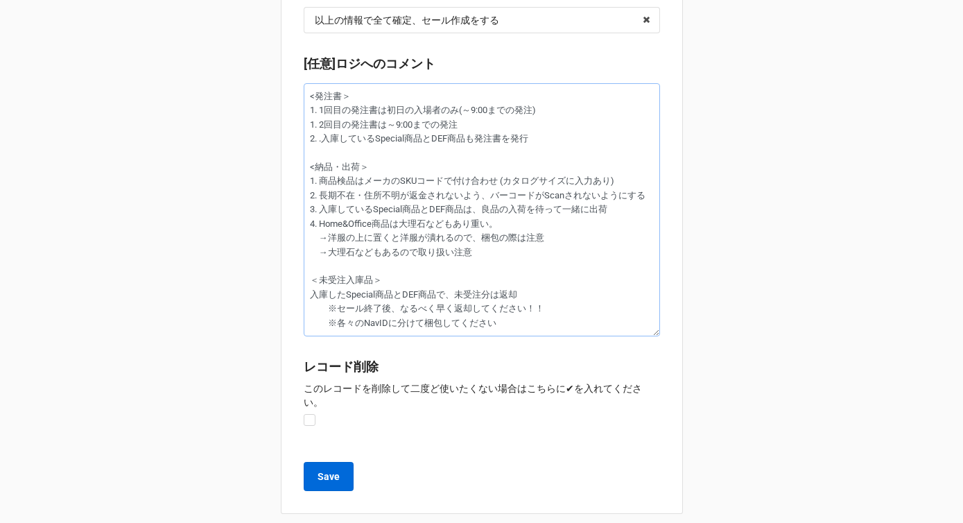
type textarea "<発注書＞ 1. 1回目の発注書は初日の入場者のみ(～9:00までの発注) 1. 2回目の発注書は～9:00までの発注 2. .入庫しているSpecial商品…"
click at [320, 469] on b "Save" at bounding box center [328, 476] width 22 height 15
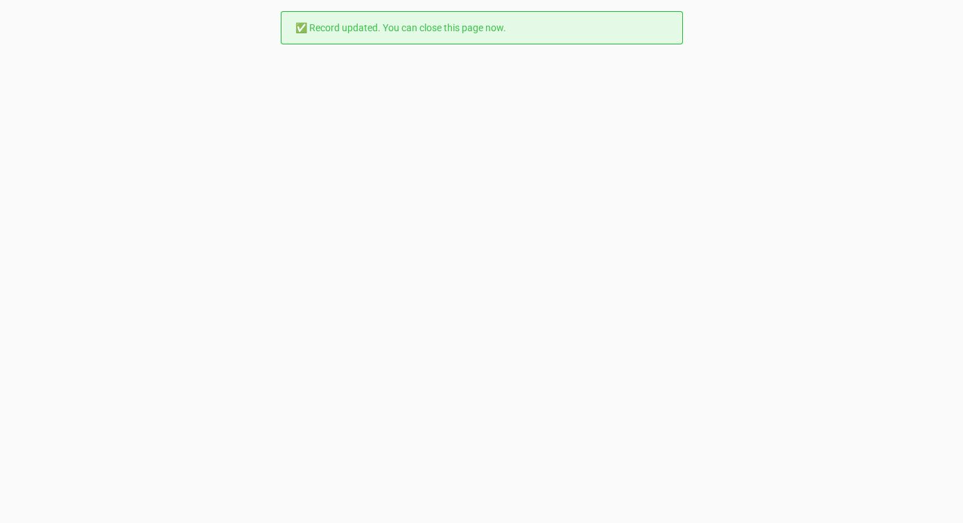
scroll to position [0, 0]
